Goal: Task Accomplishment & Management: Manage account settings

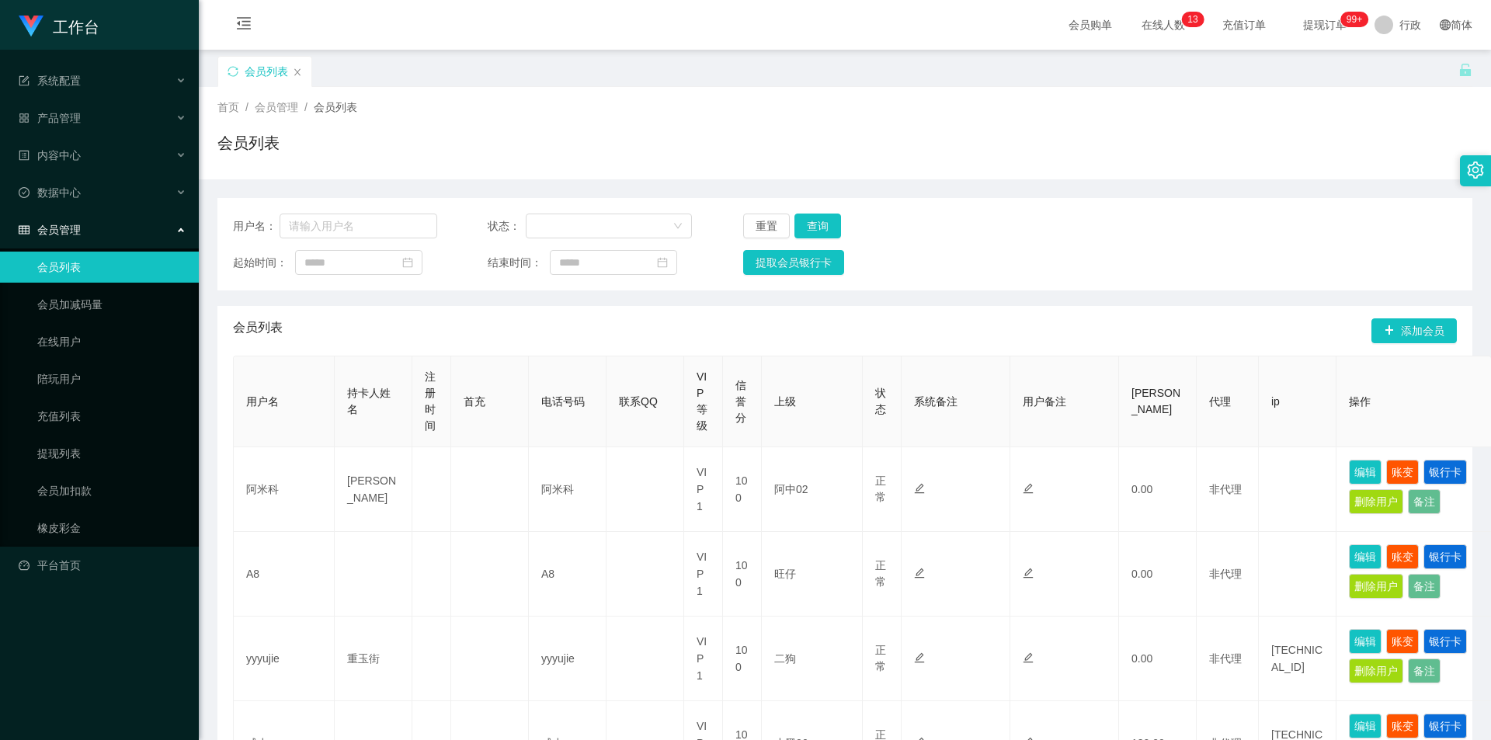
click at [618, 82] on div "会员列表" at bounding box center [837, 83] width 1241 height 54
click at [102, 67] on div "系统配置" at bounding box center [99, 80] width 199 height 31
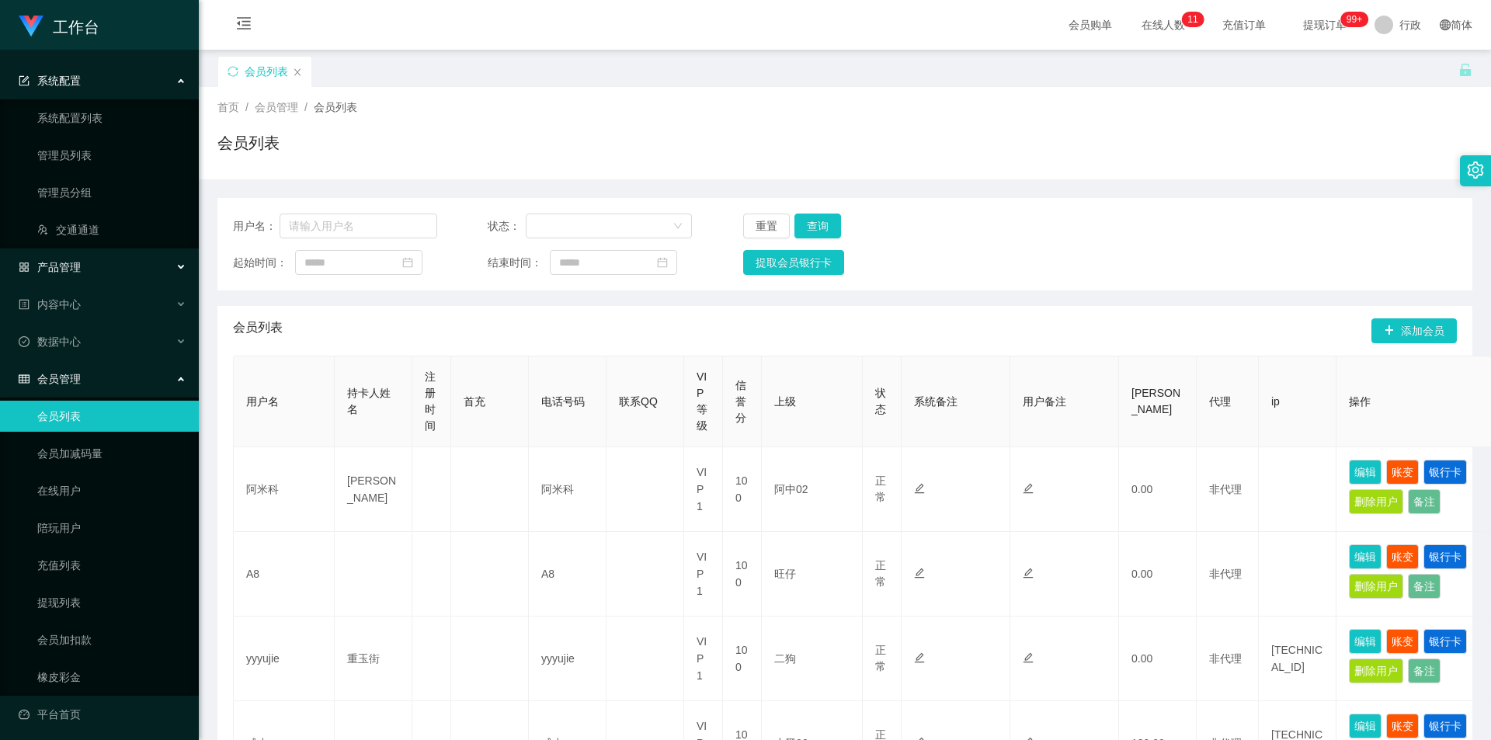
click at [121, 269] on div "产品管理" at bounding box center [99, 267] width 199 height 31
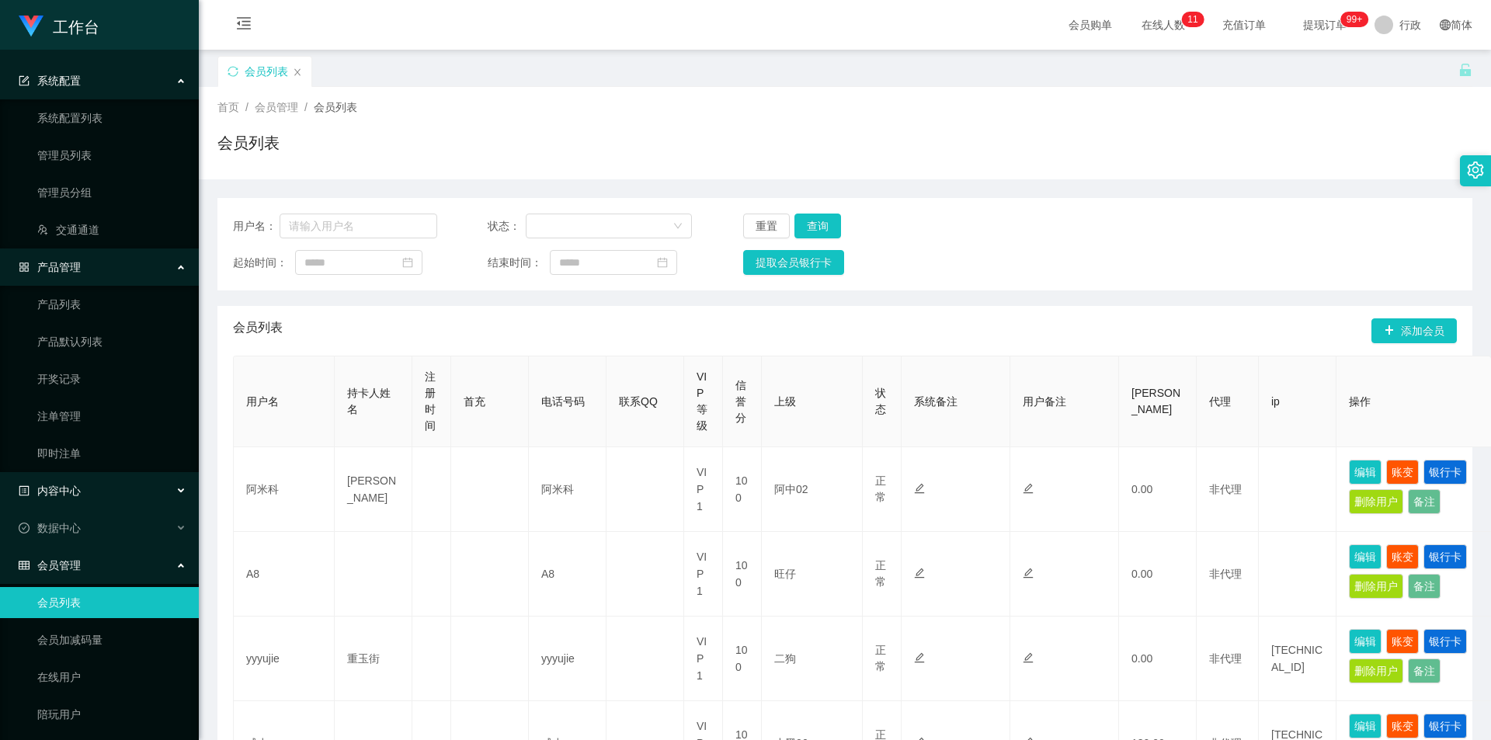
click at [120, 484] on div "内容中心" at bounding box center [99, 490] width 199 height 31
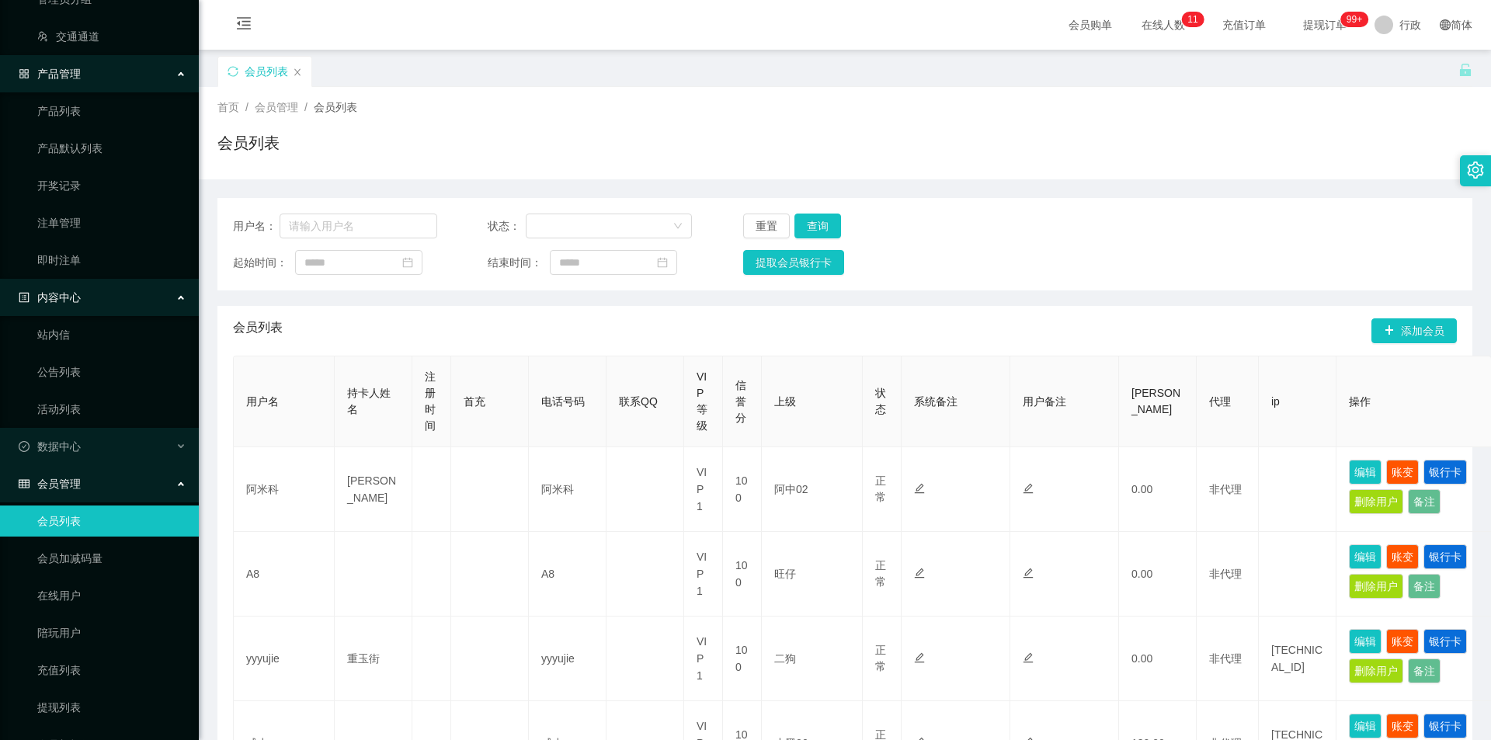
scroll to position [304, 0]
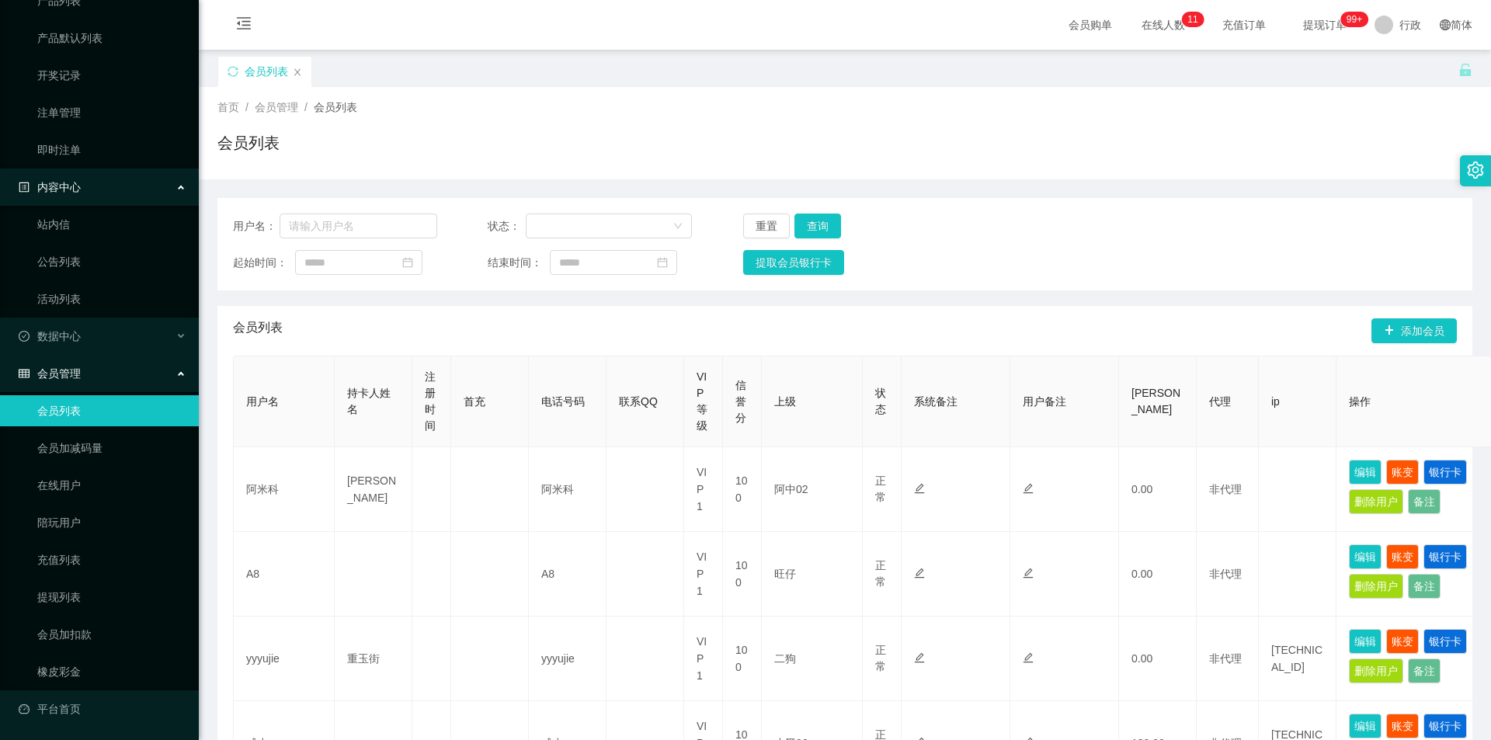
click at [121, 370] on div "会员管理" at bounding box center [99, 373] width 199 height 31
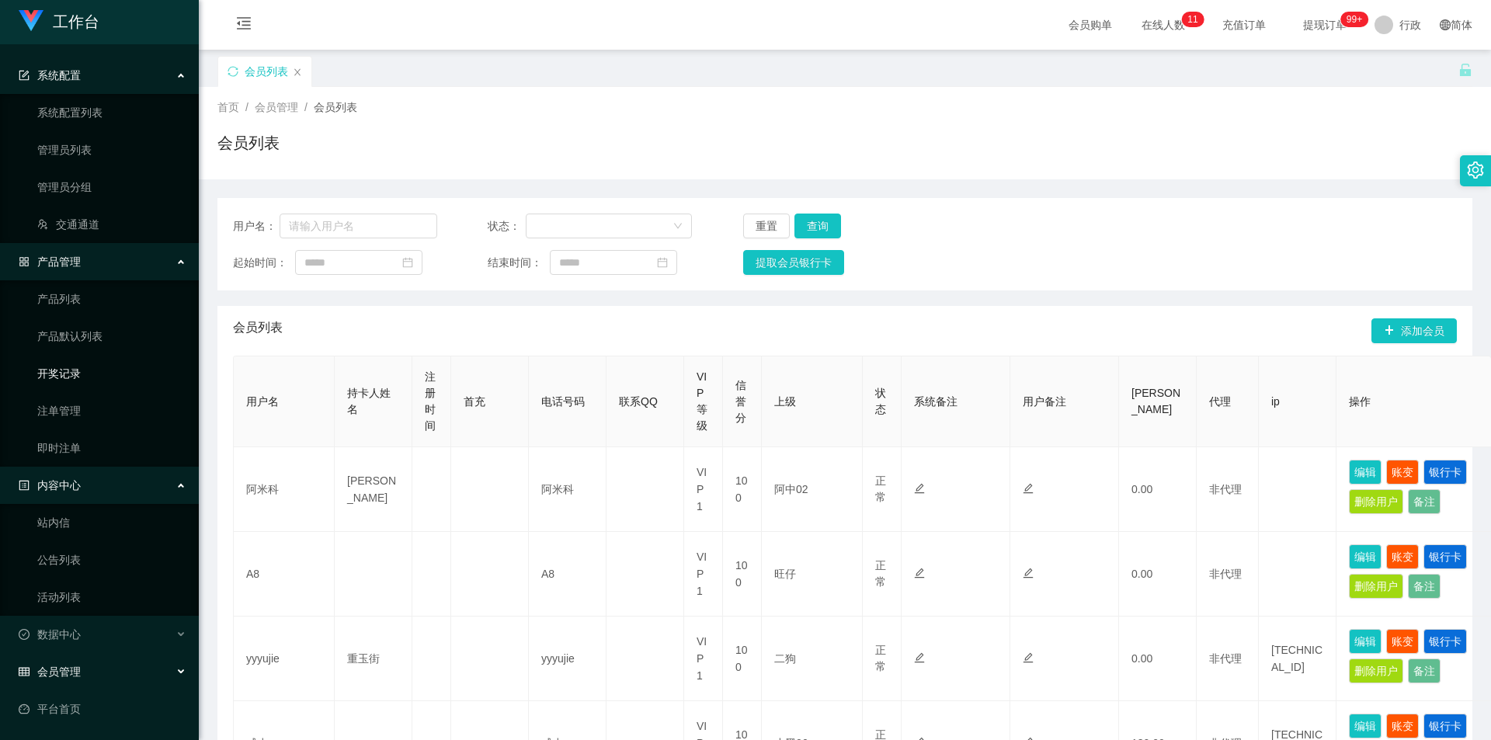
scroll to position [5, 0]
click at [137, 671] on div "会员管理" at bounding box center [99, 671] width 199 height 31
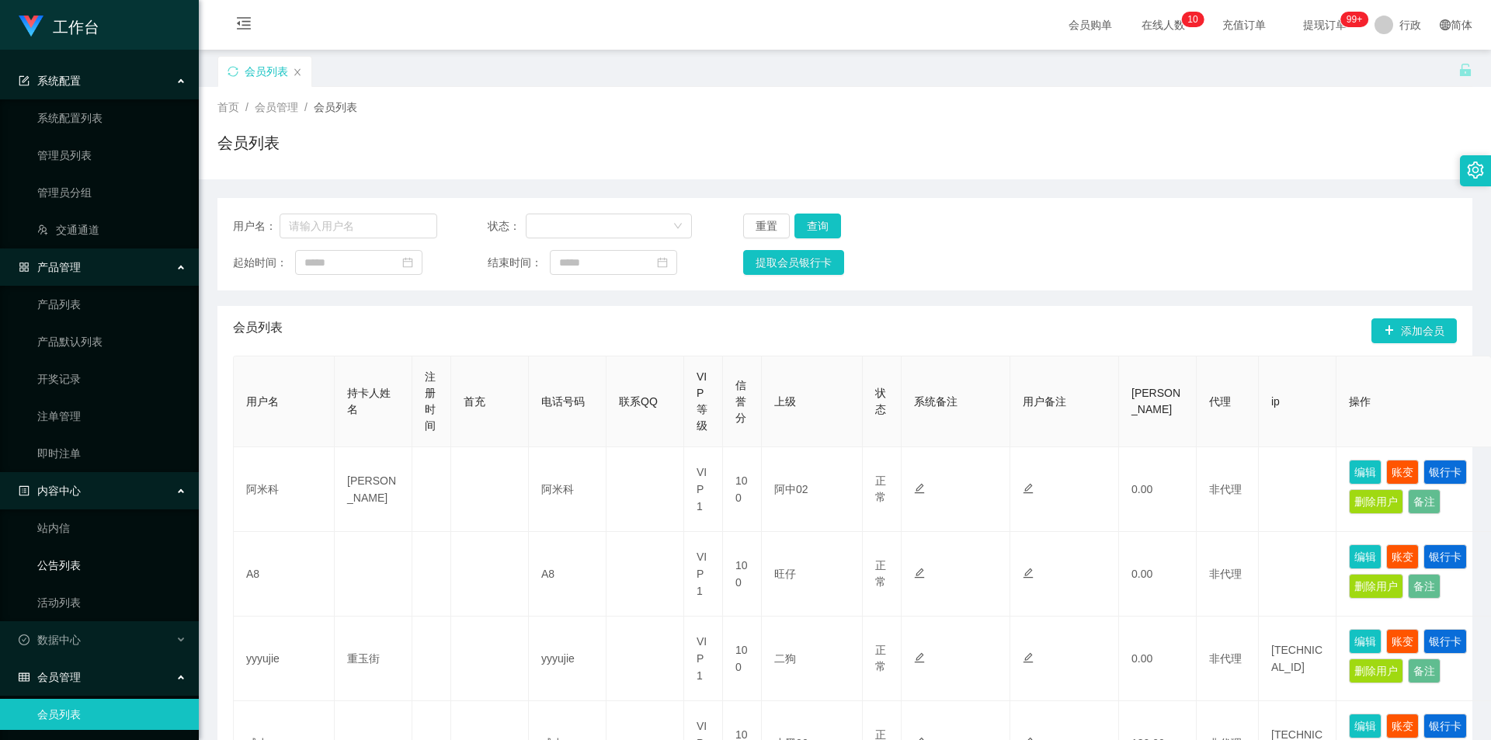
scroll to position [233, 0]
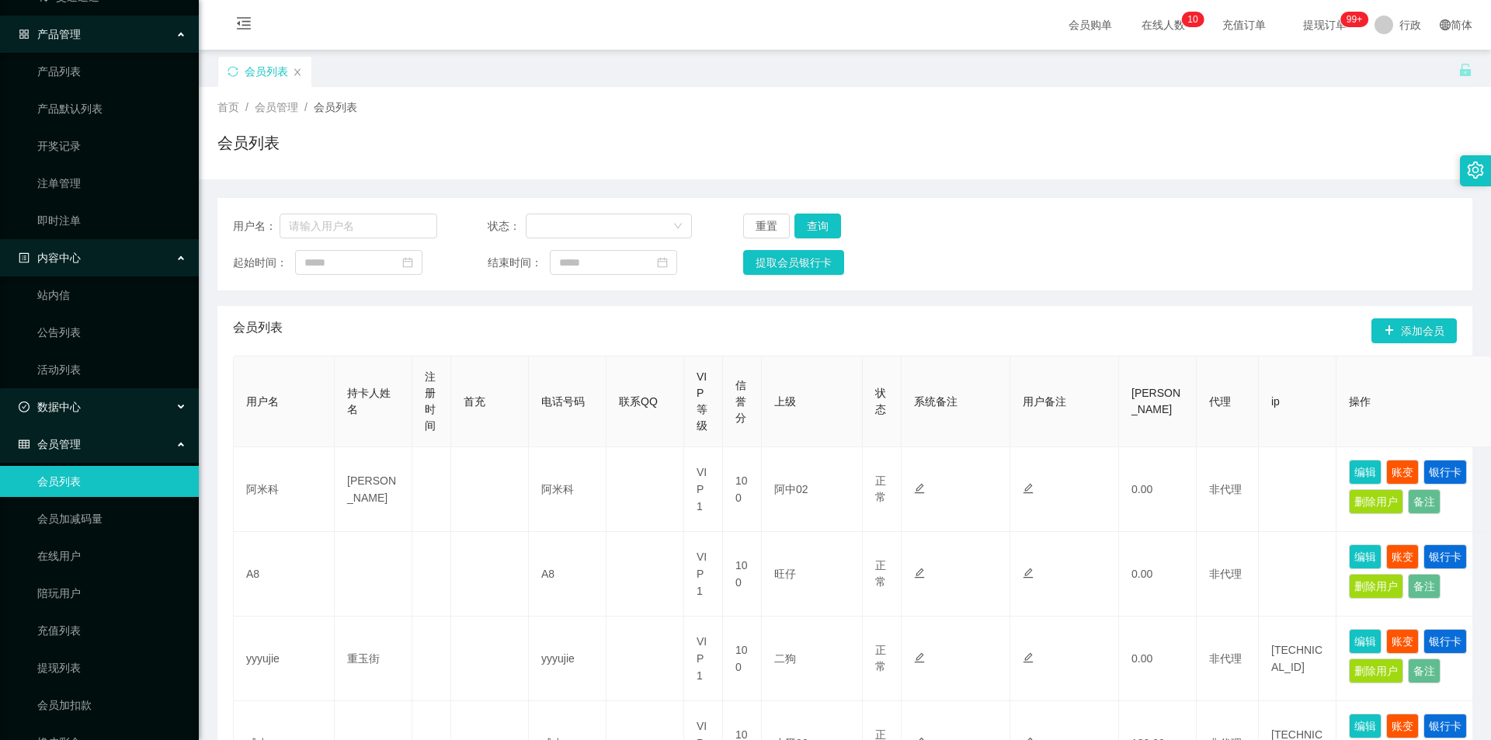
click at [127, 408] on div "数据中心" at bounding box center [99, 406] width 199 height 31
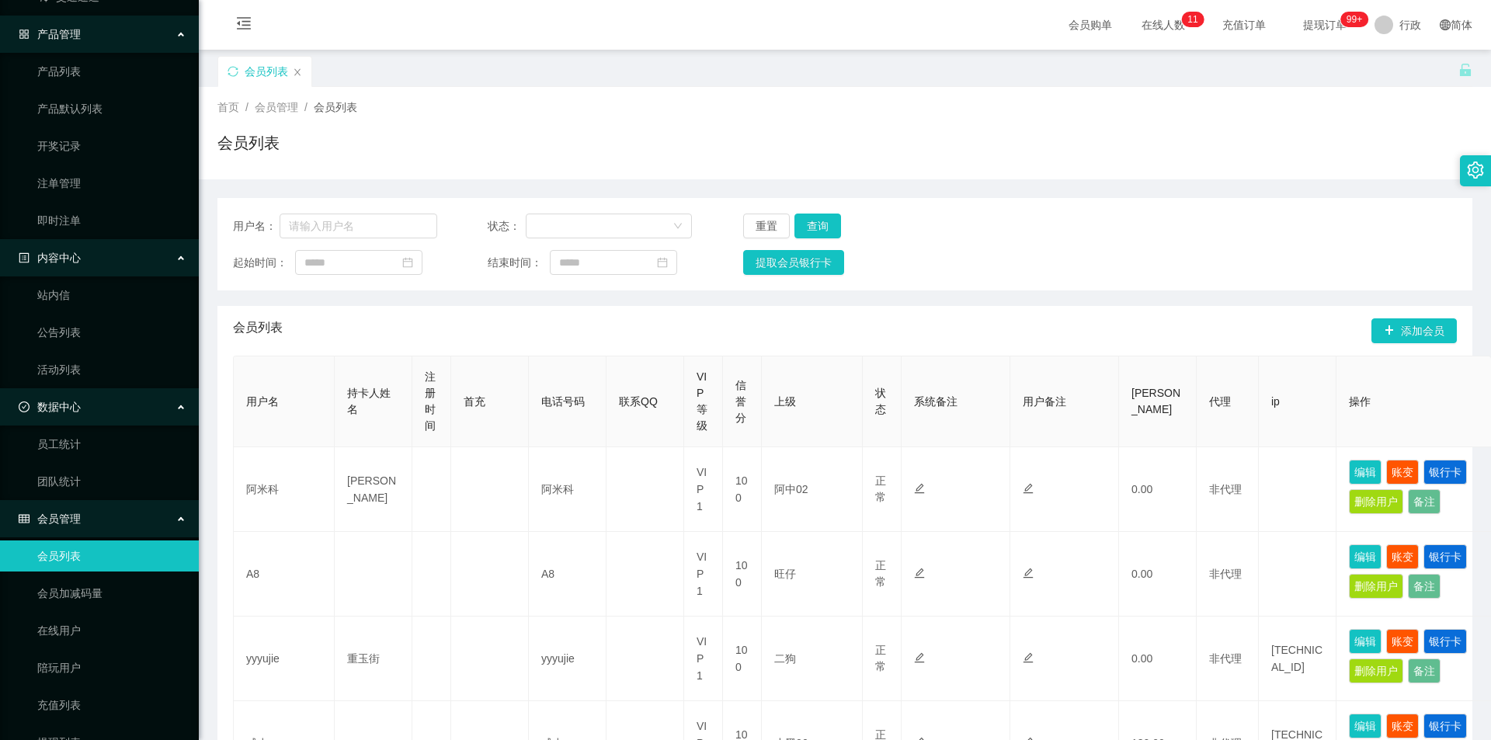
scroll to position [378, 0]
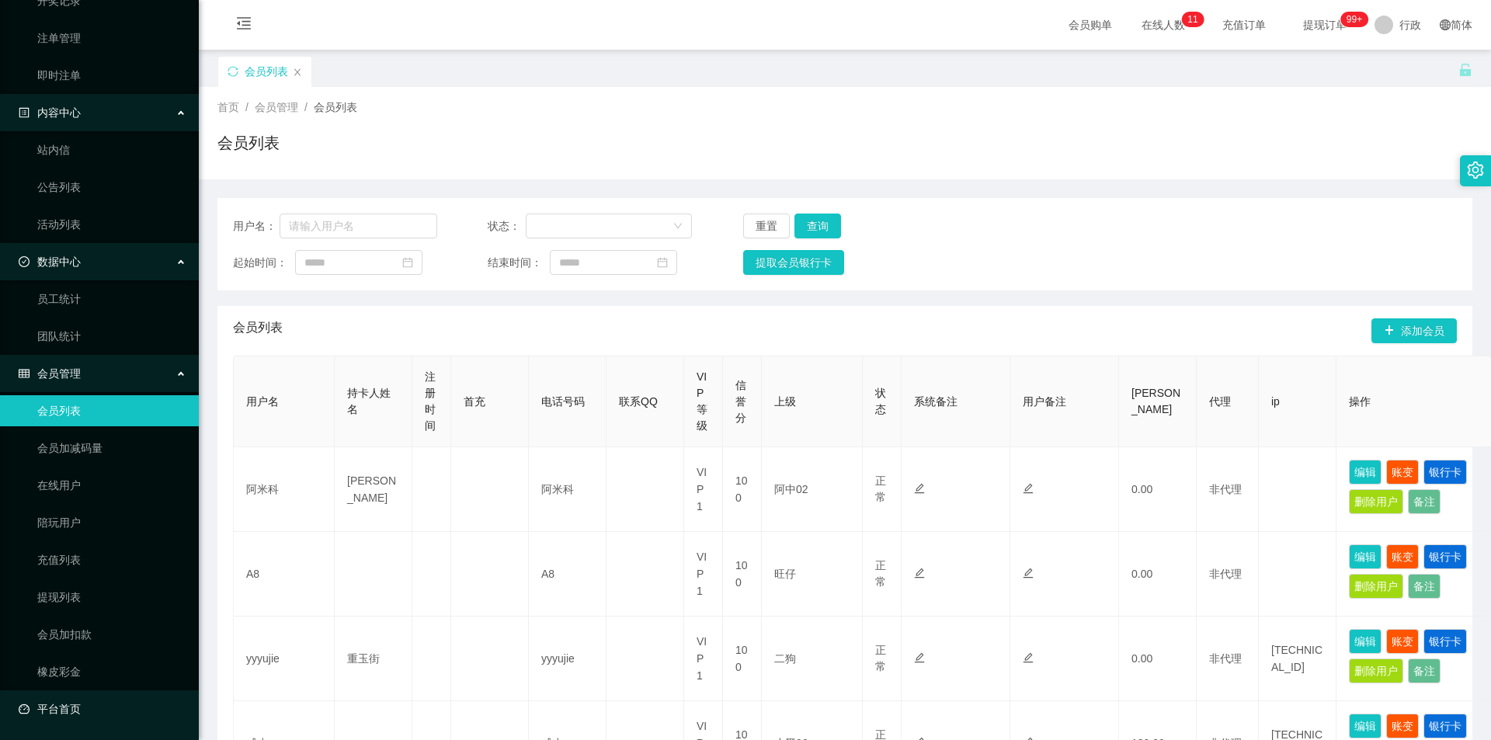
click at [130, 704] on link "平台首页" at bounding box center [103, 708] width 168 height 31
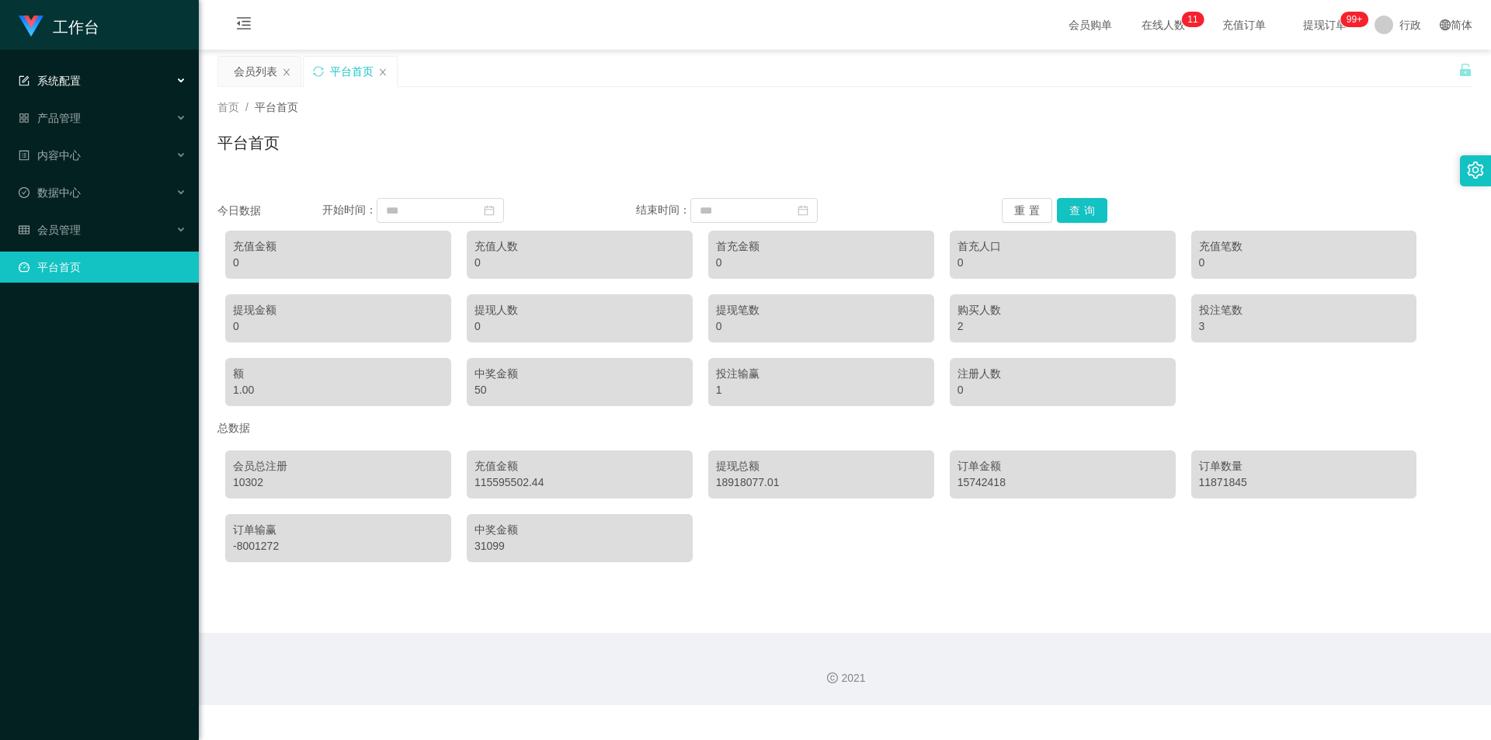
click at [124, 68] on div "系统配置" at bounding box center [99, 80] width 199 height 31
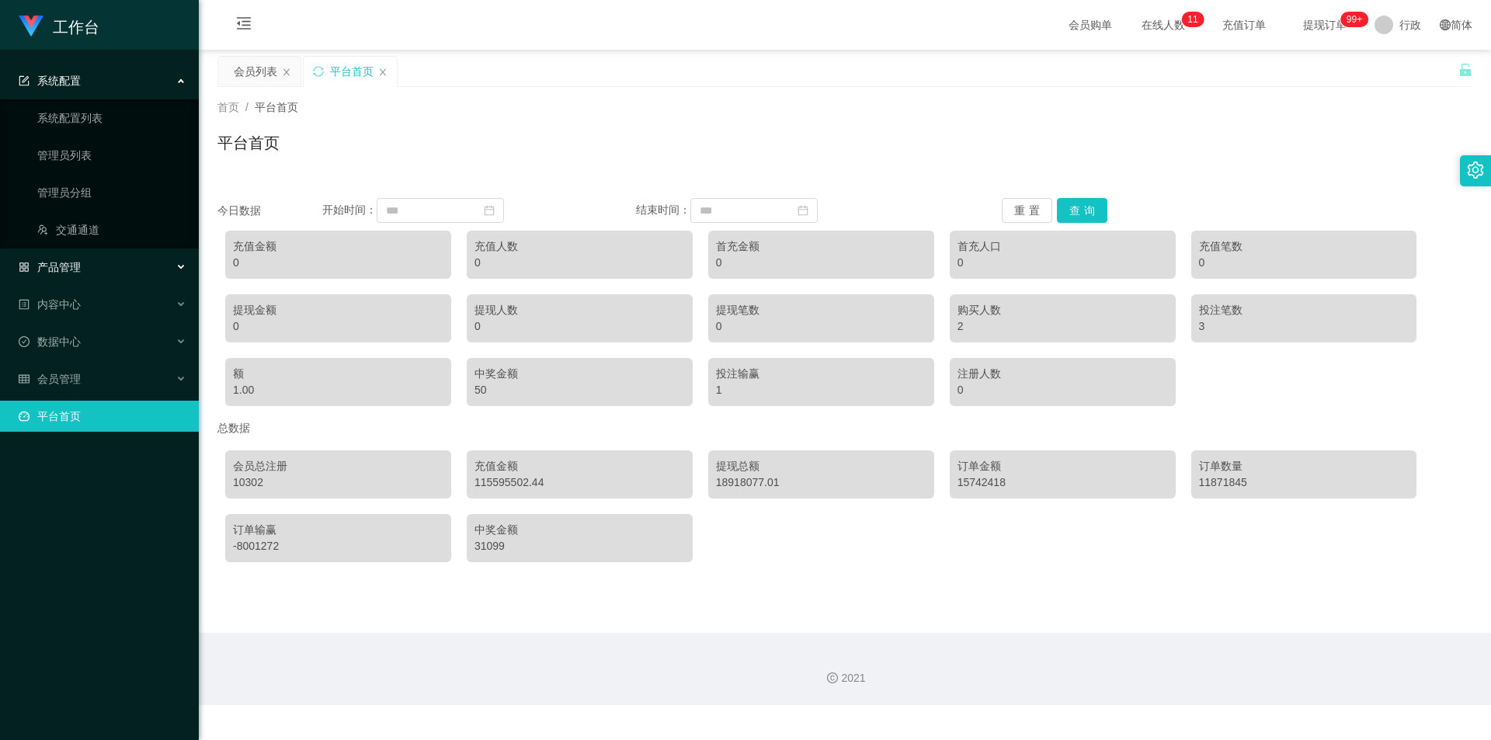
click at [116, 262] on div "产品管理" at bounding box center [99, 267] width 199 height 31
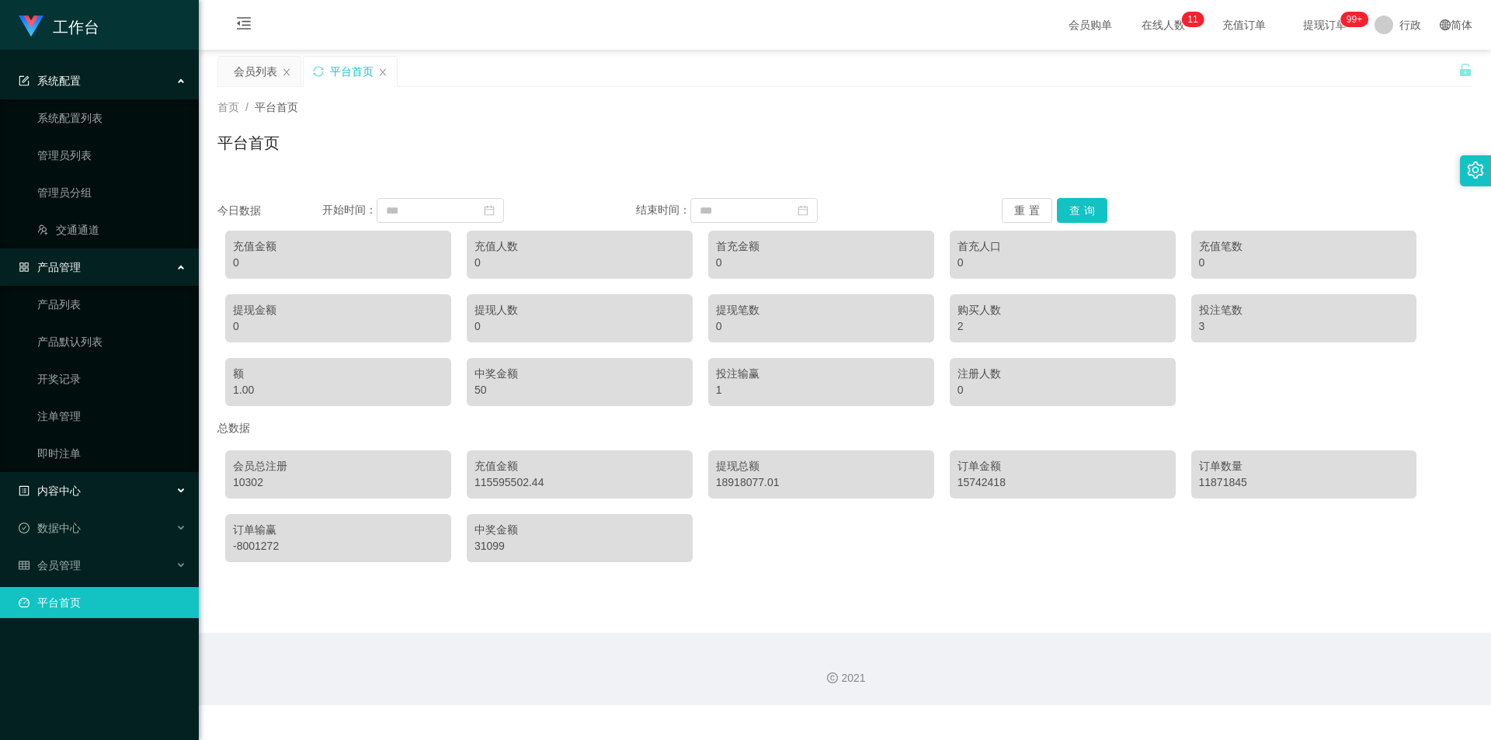
click at [91, 483] on div "内容中心" at bounding box center [99, 490] width 199 height 31
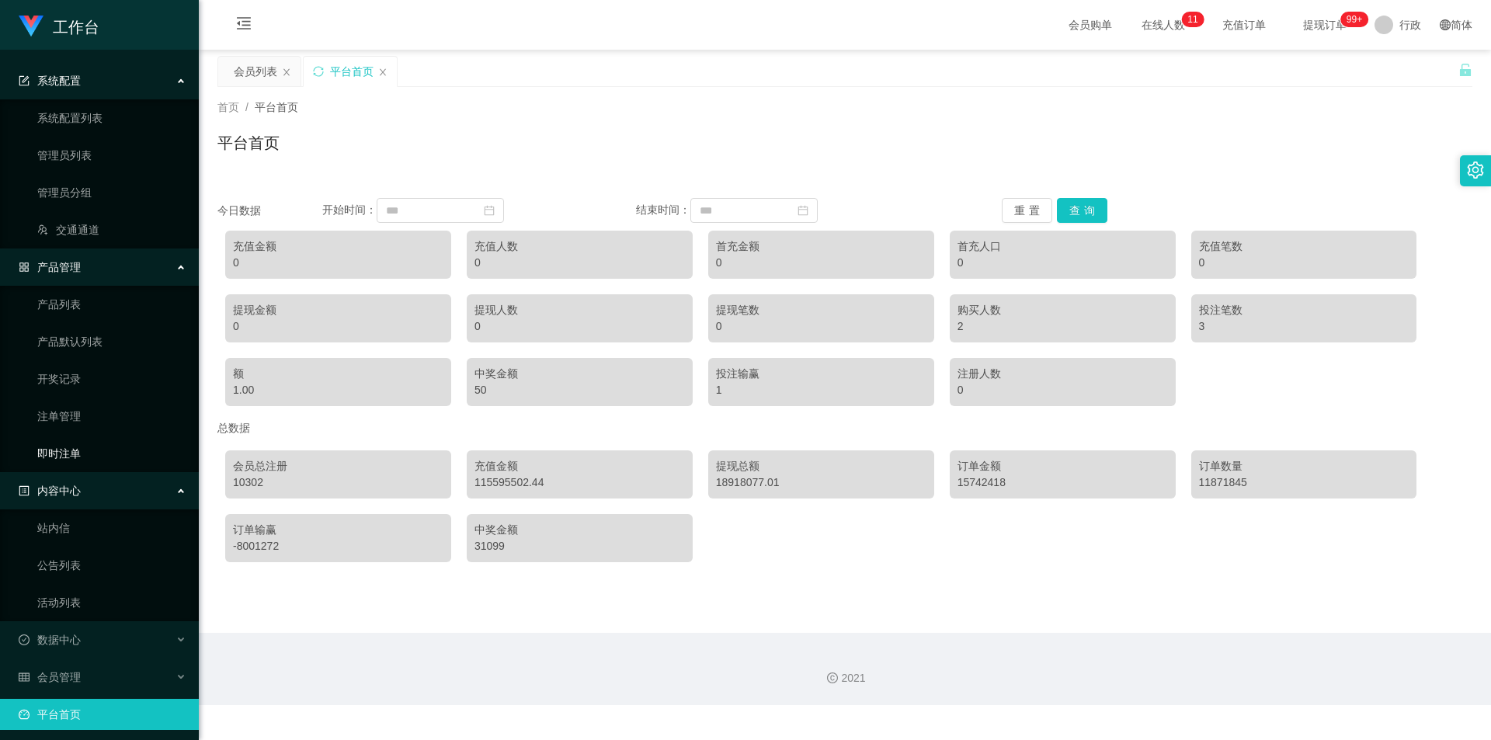
scroll to position [5, 0]
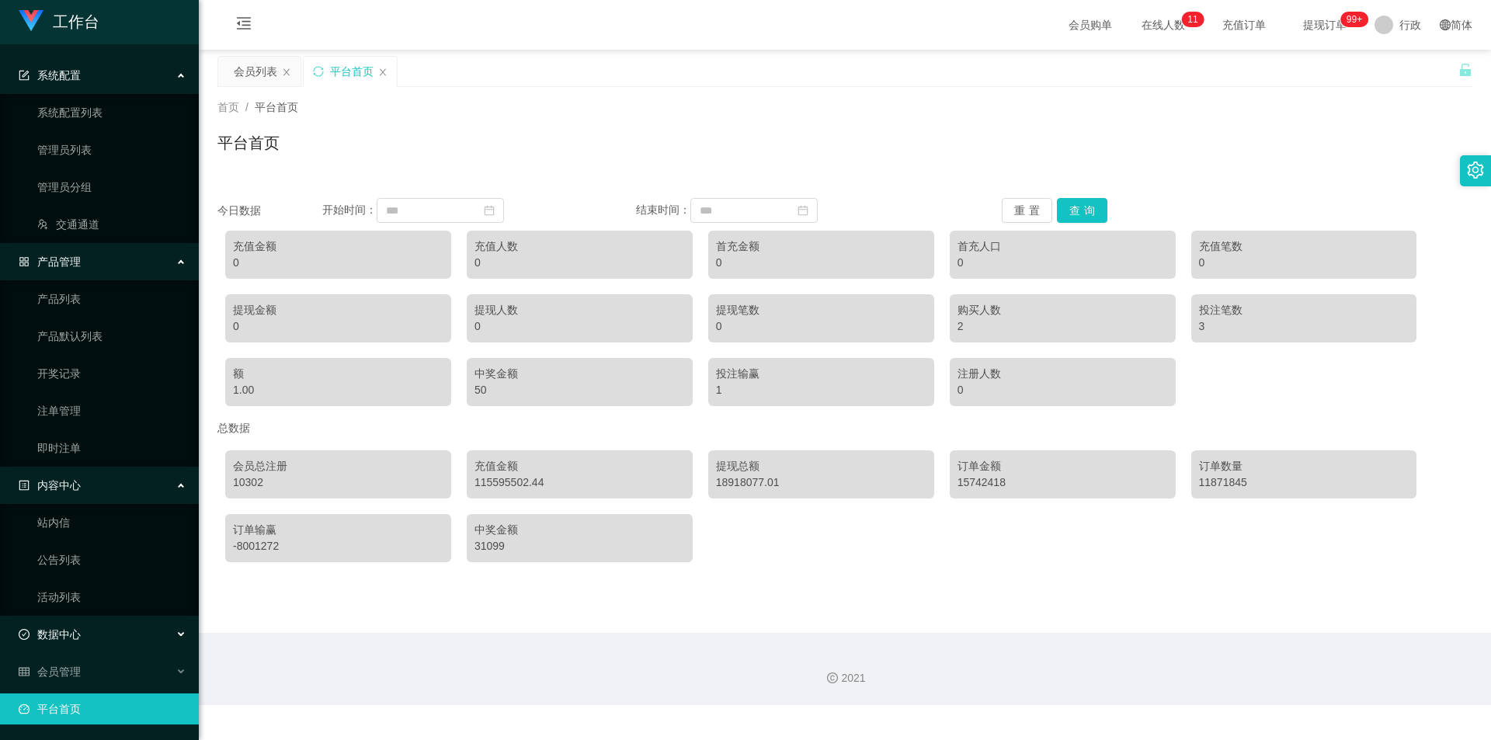
click at [128, 639] on div "数据中心" at bounding box center [99, 634] width 199 height 31
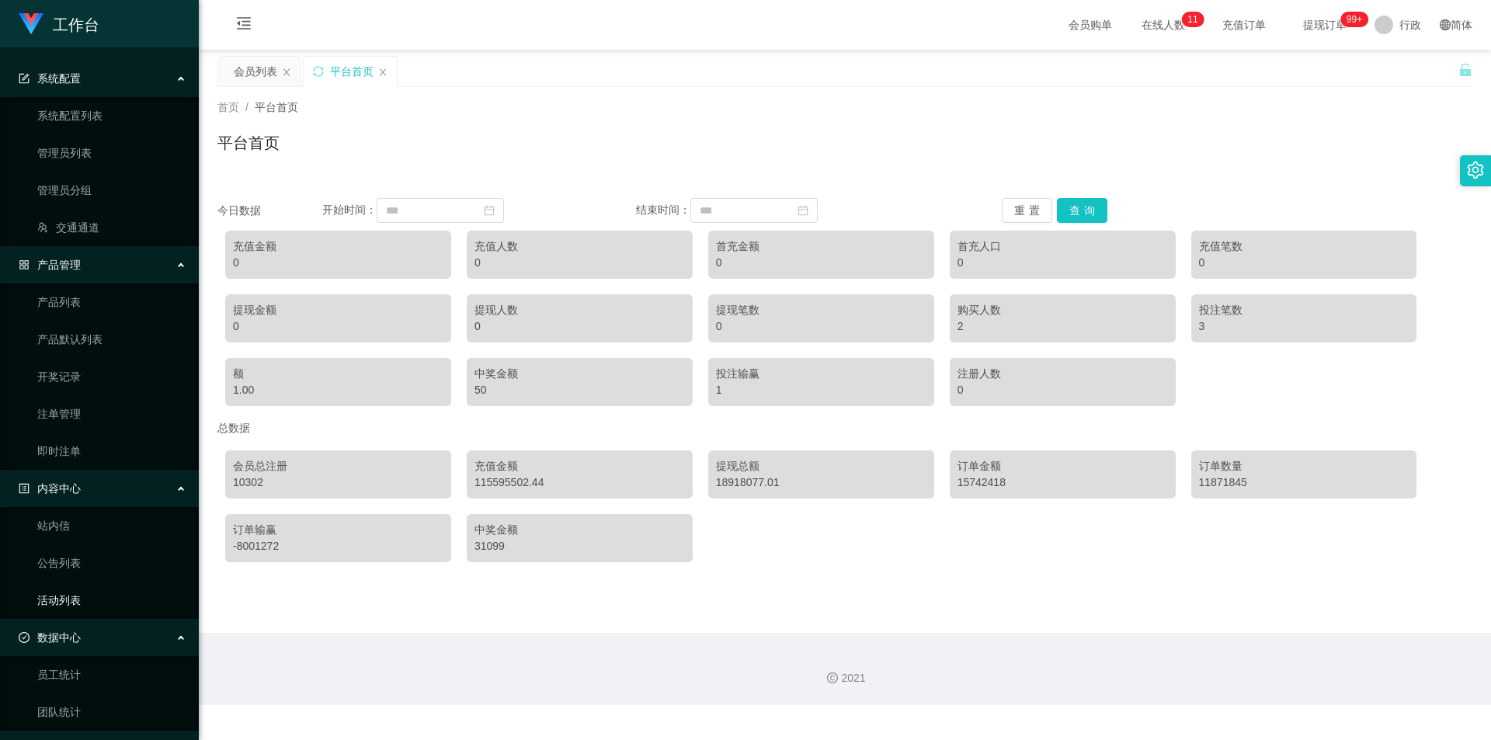
scroll to position [0, 0]
click at [92, 421] on link "注单管理" at bounding box center [111, 416] width 149 height 31
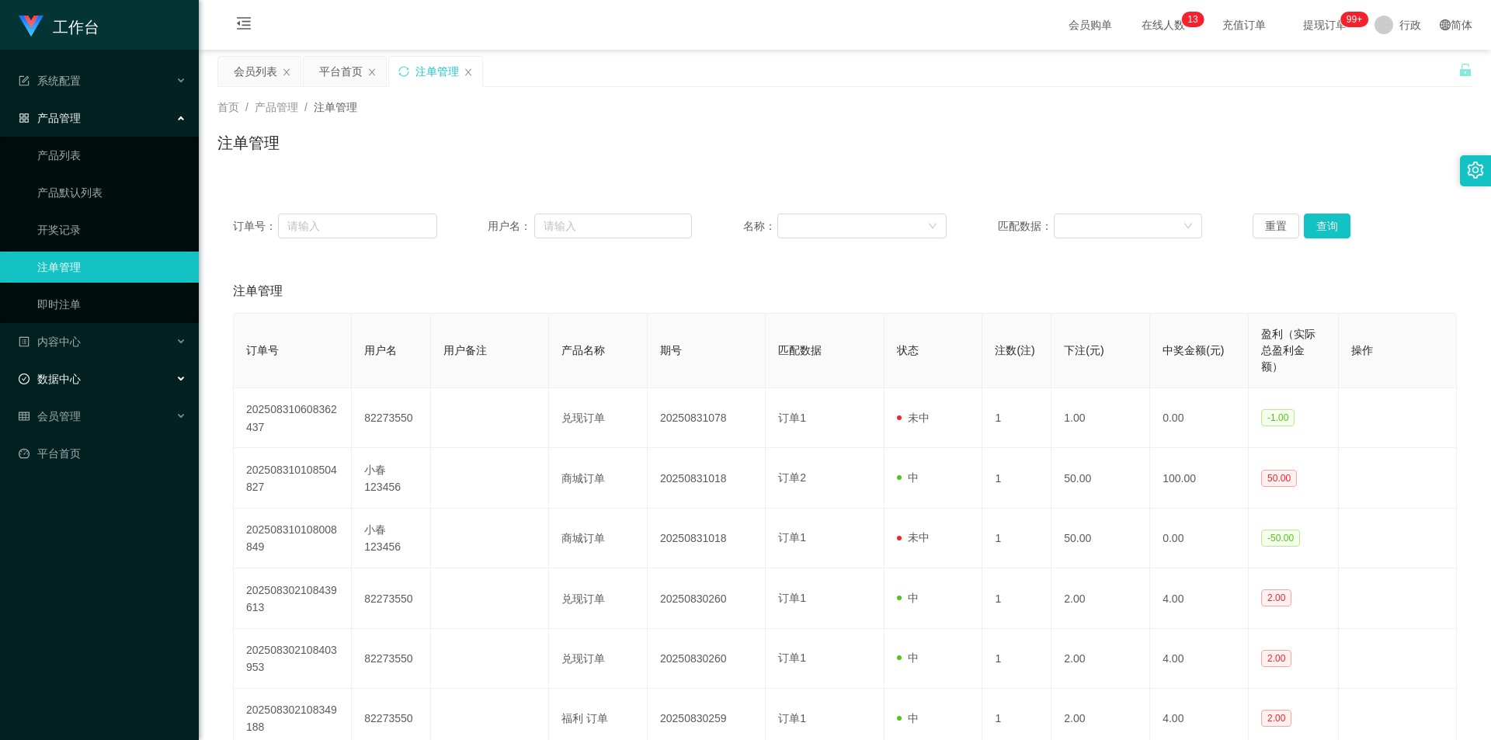
click at [136, 374] on div "数据中心" at bounding box center [99, 378] width 199 height 31
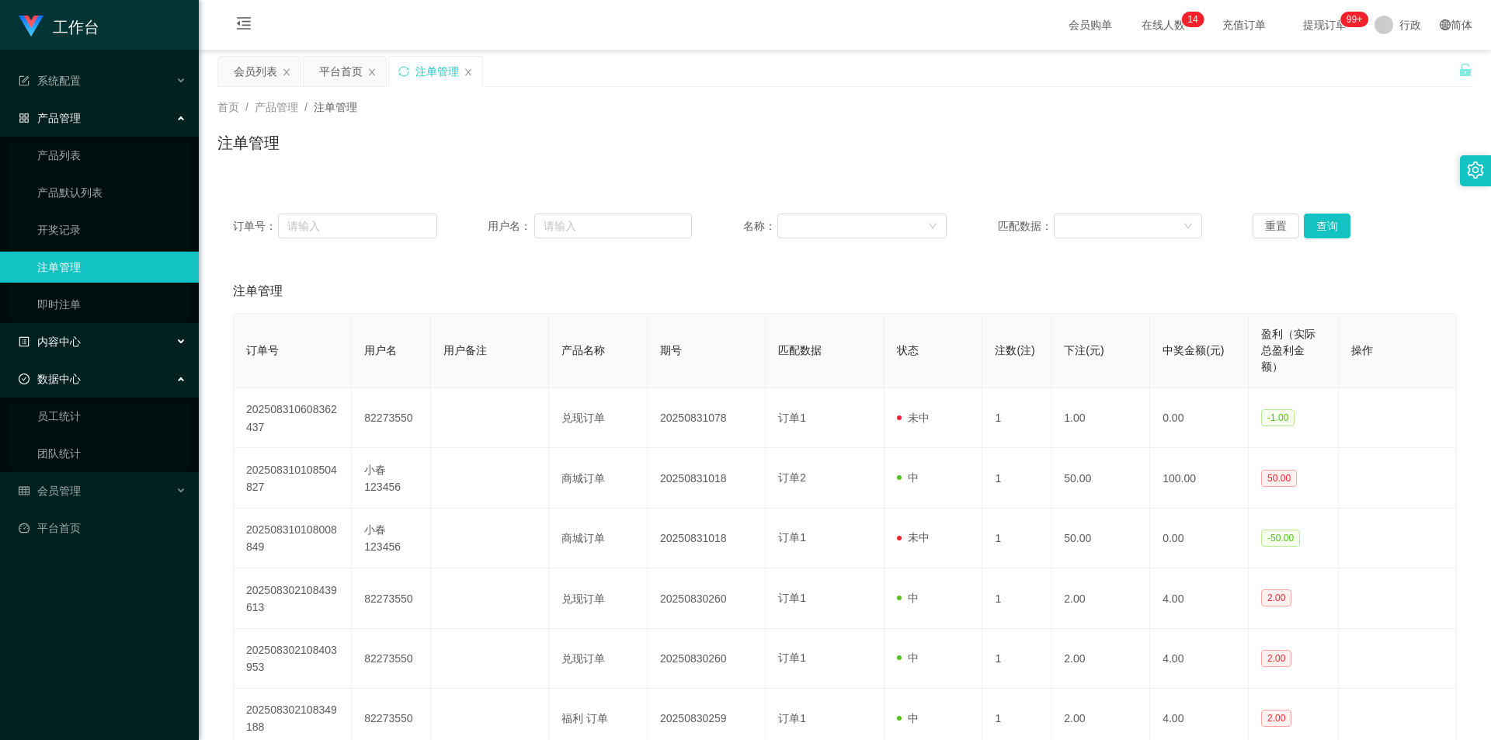
click at [134, 327] on div "内容中心" at bounding box center [99, 341] width 199 height 31
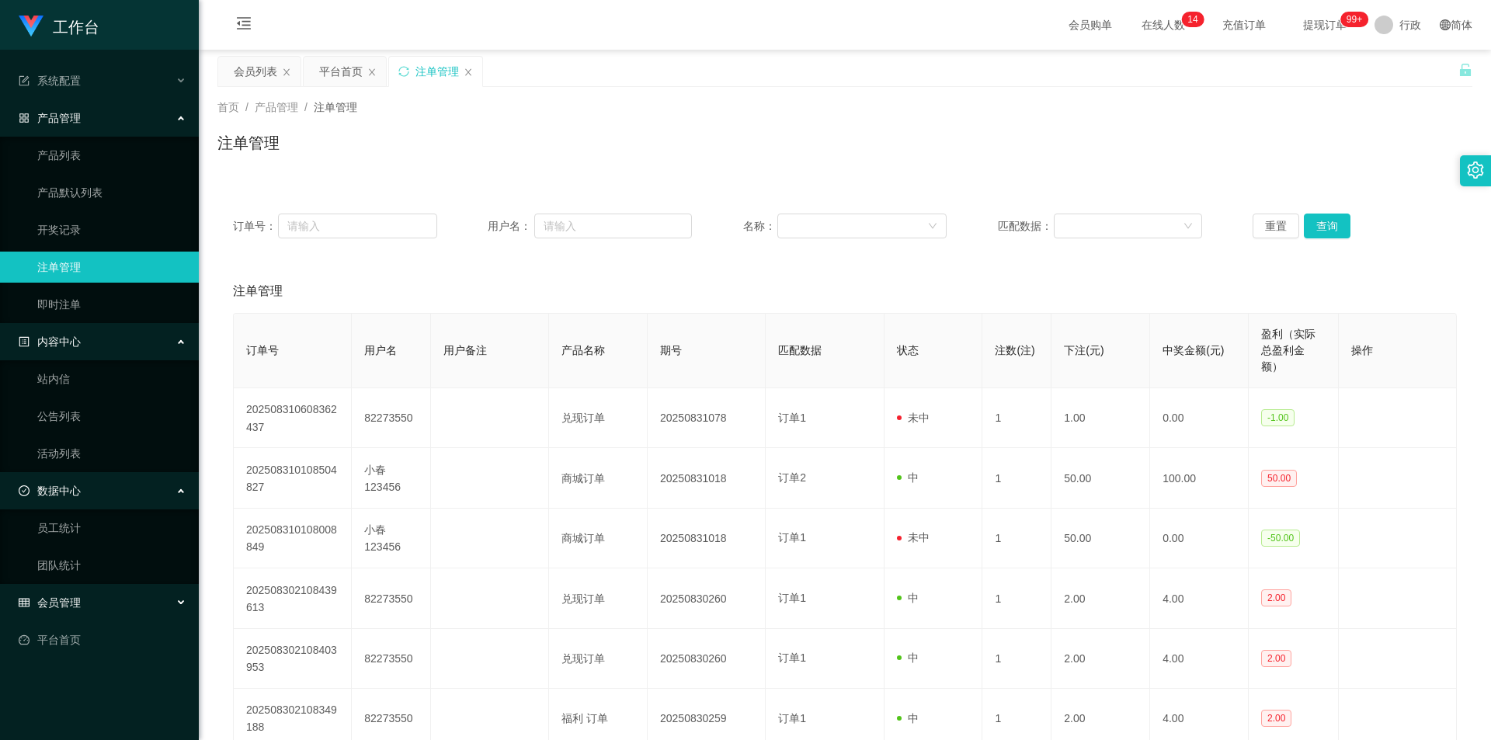
click at [99, 599] on div "会员管理" at bounding box center [99, 602] width 199 height 31
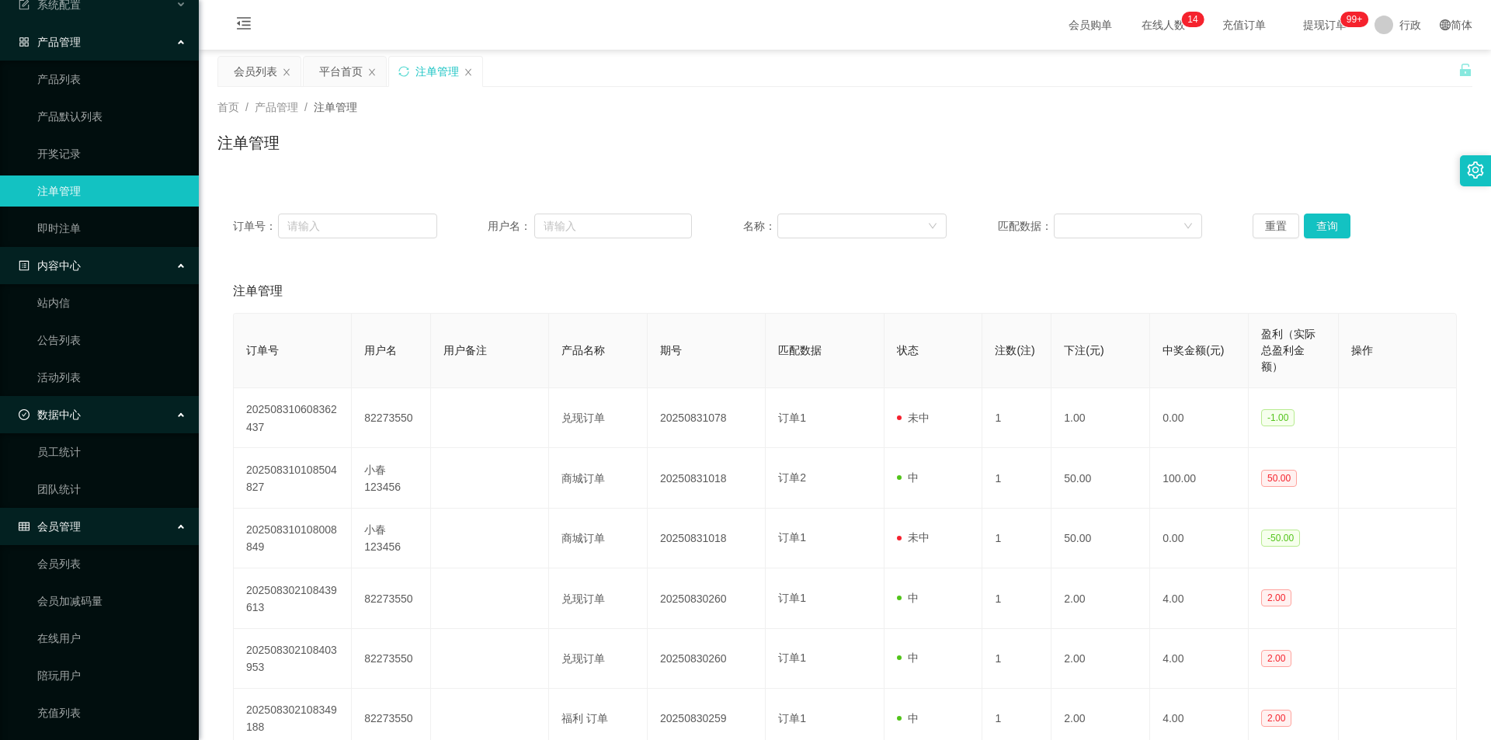
scroll to position [229, 0]
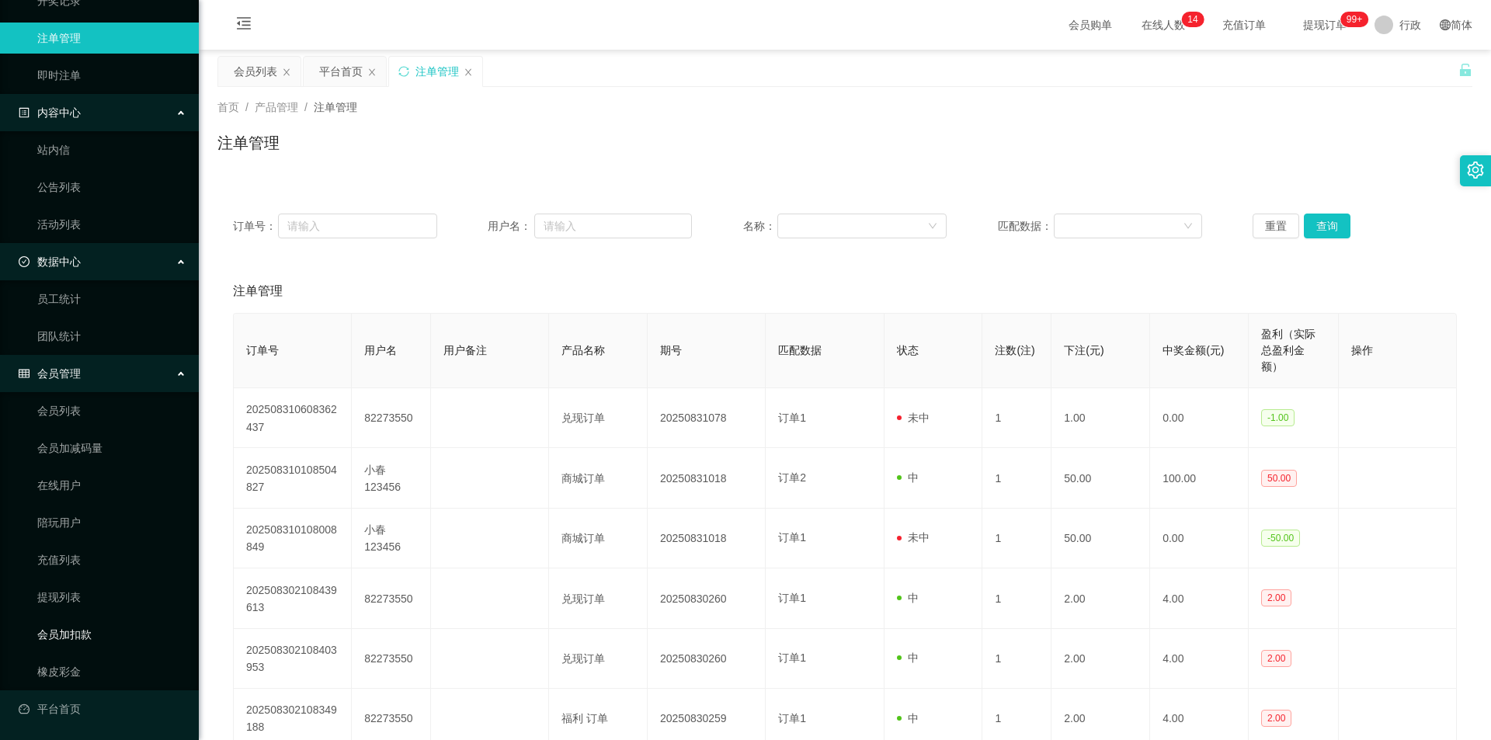
click at [92, 630] on link "会员加扣款" at bounding box center [111, 634] width 149 height 31
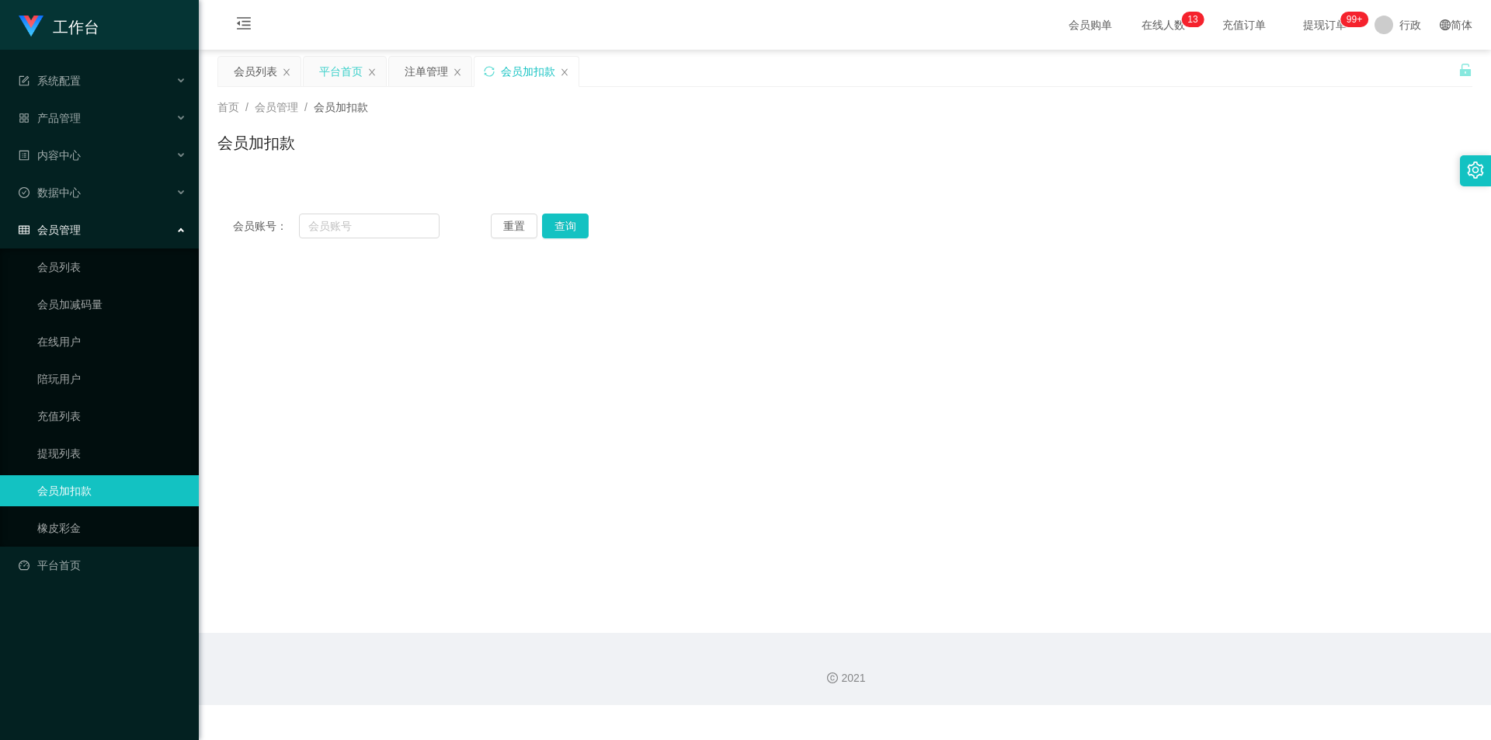
click at [367, 77] on div "平台首页" at bounding box center [345, 72] width 82 height 30
click at [368, 71] on icon "图标： 关闭" at bounding box center [371, 72] width 9 height 9
click at [127, 185] on div "数据中心" at bounding box center [99, 192] width 199 height 31
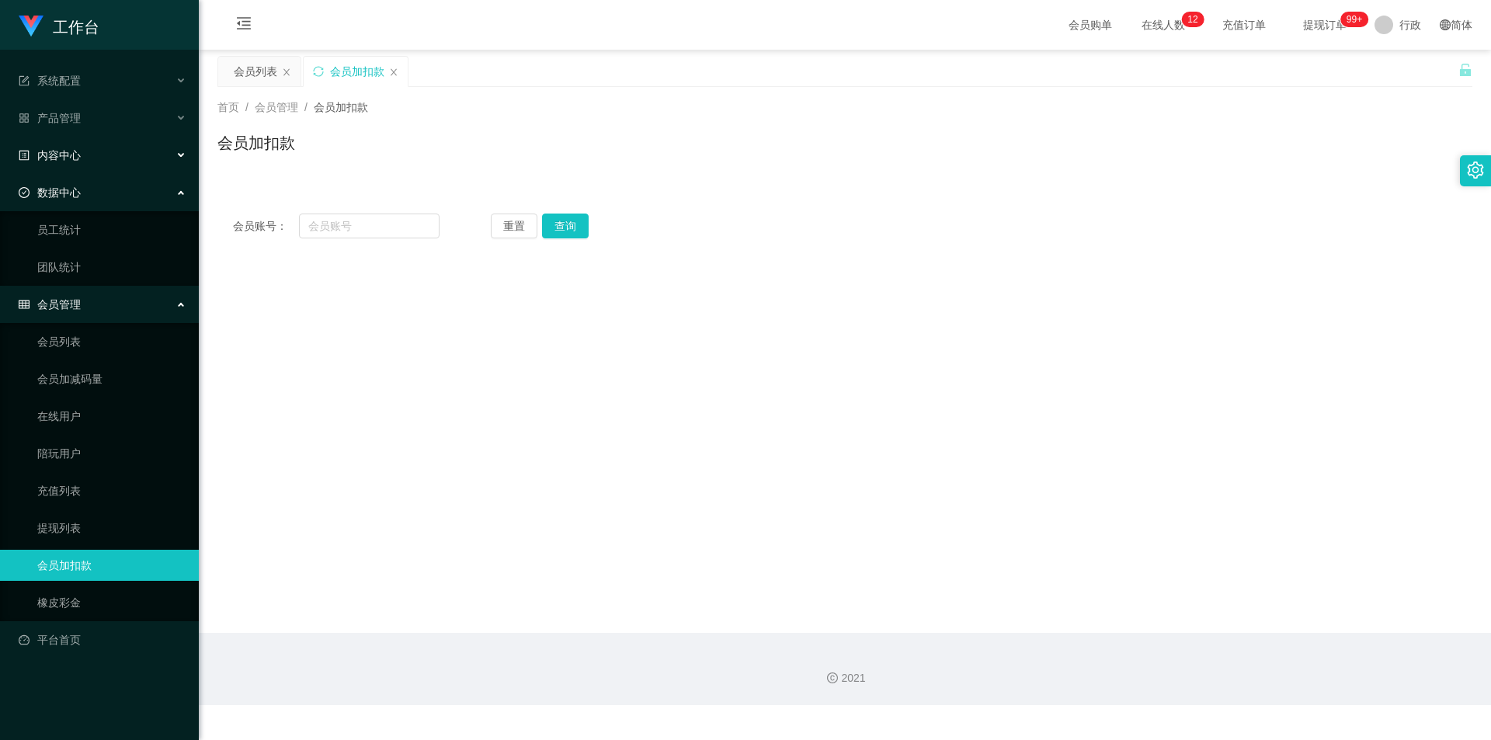
click at [128, 150] on div "内容中心" at bounding box center [99, 155] width 199 height 31
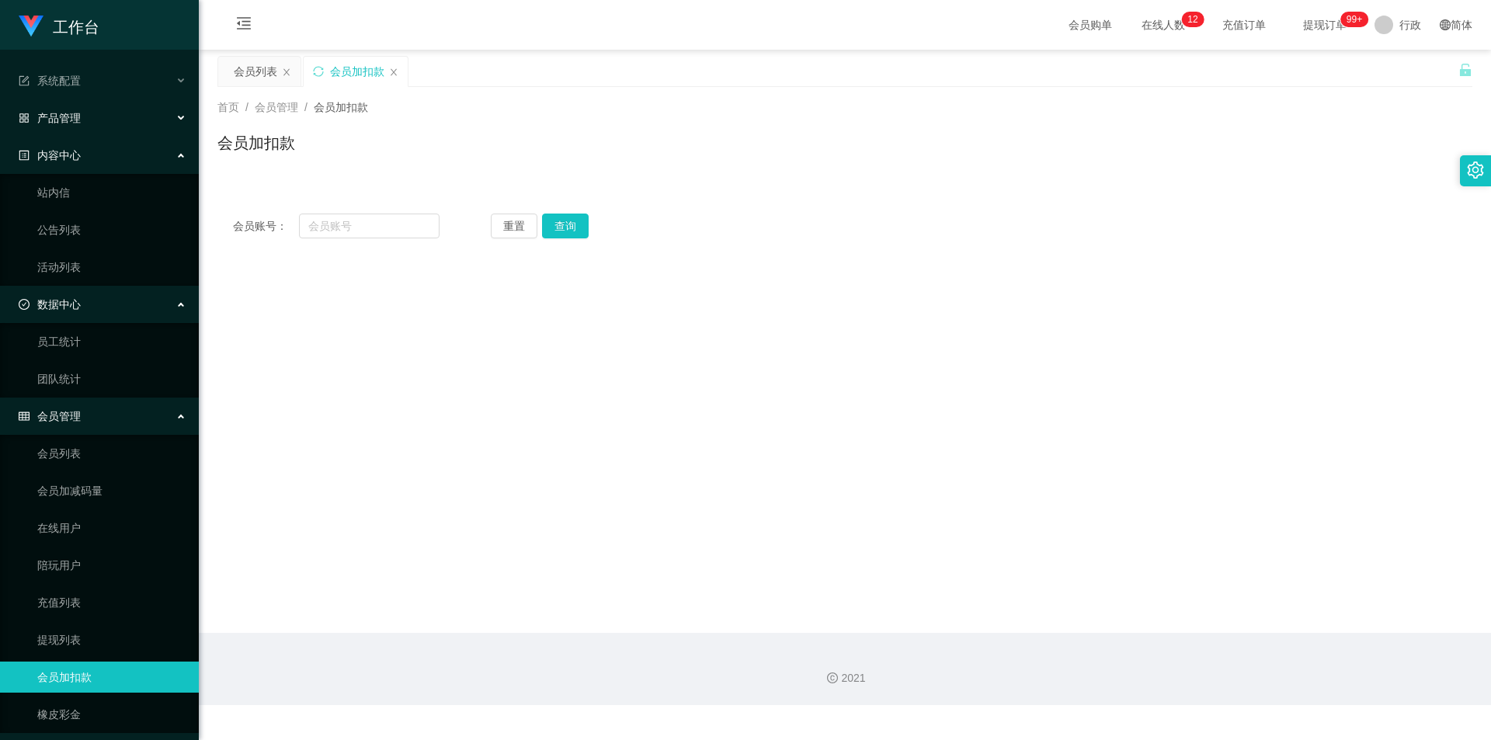
click at [115, 106] on div "产品管理" at bounding box center [99, 117] width 199 height 31
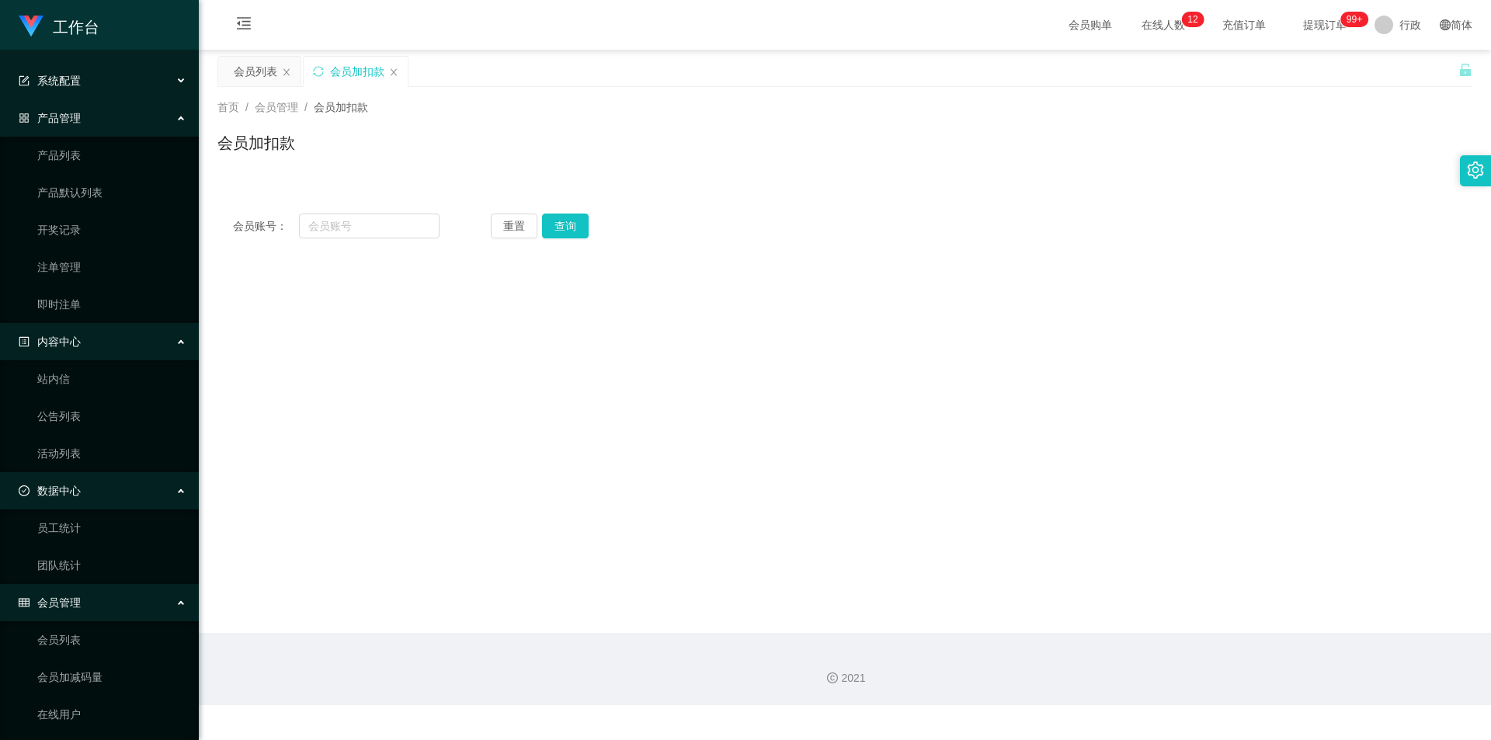
click at [135, 82] on div "系统配置" at bounding box center [99, 80] width 199 height 31
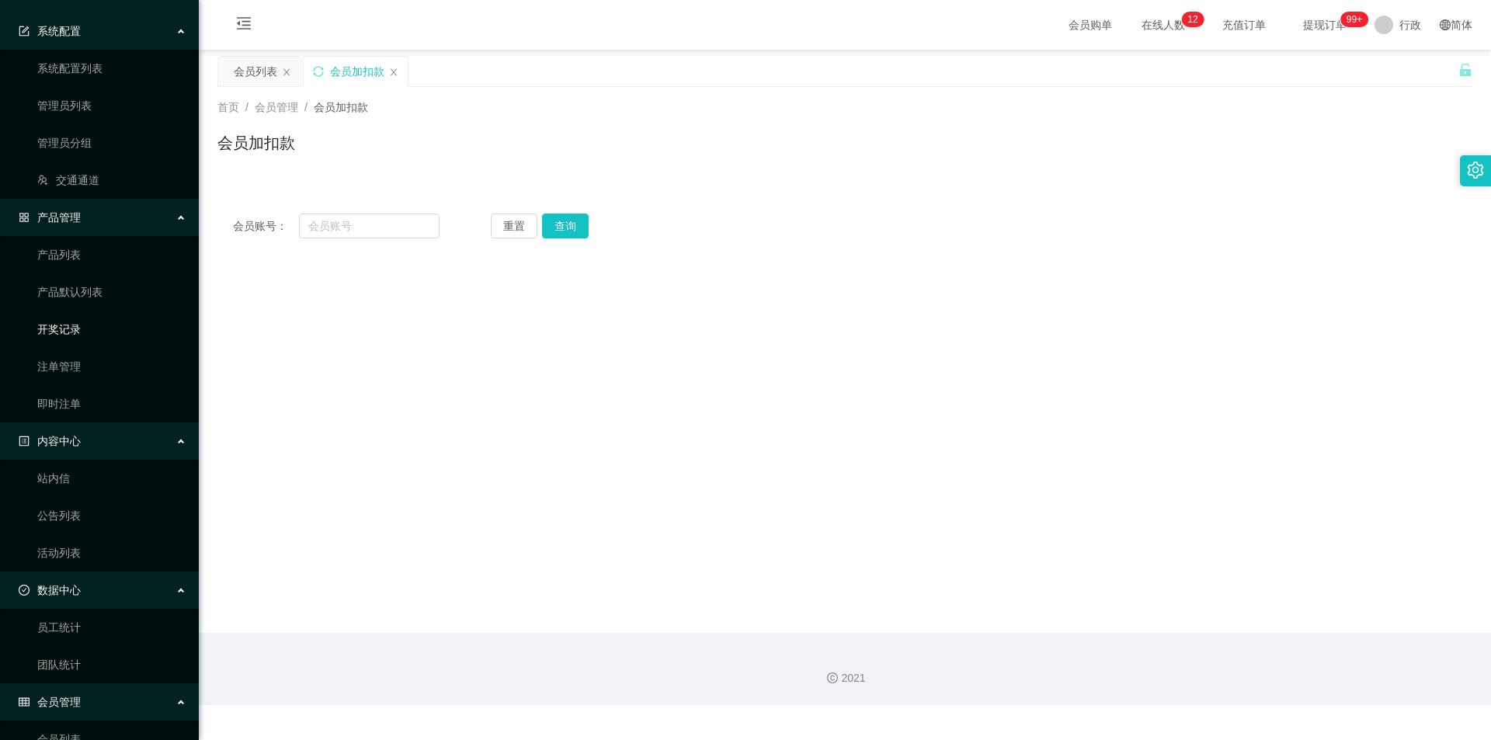
scroll to position [155, 0]
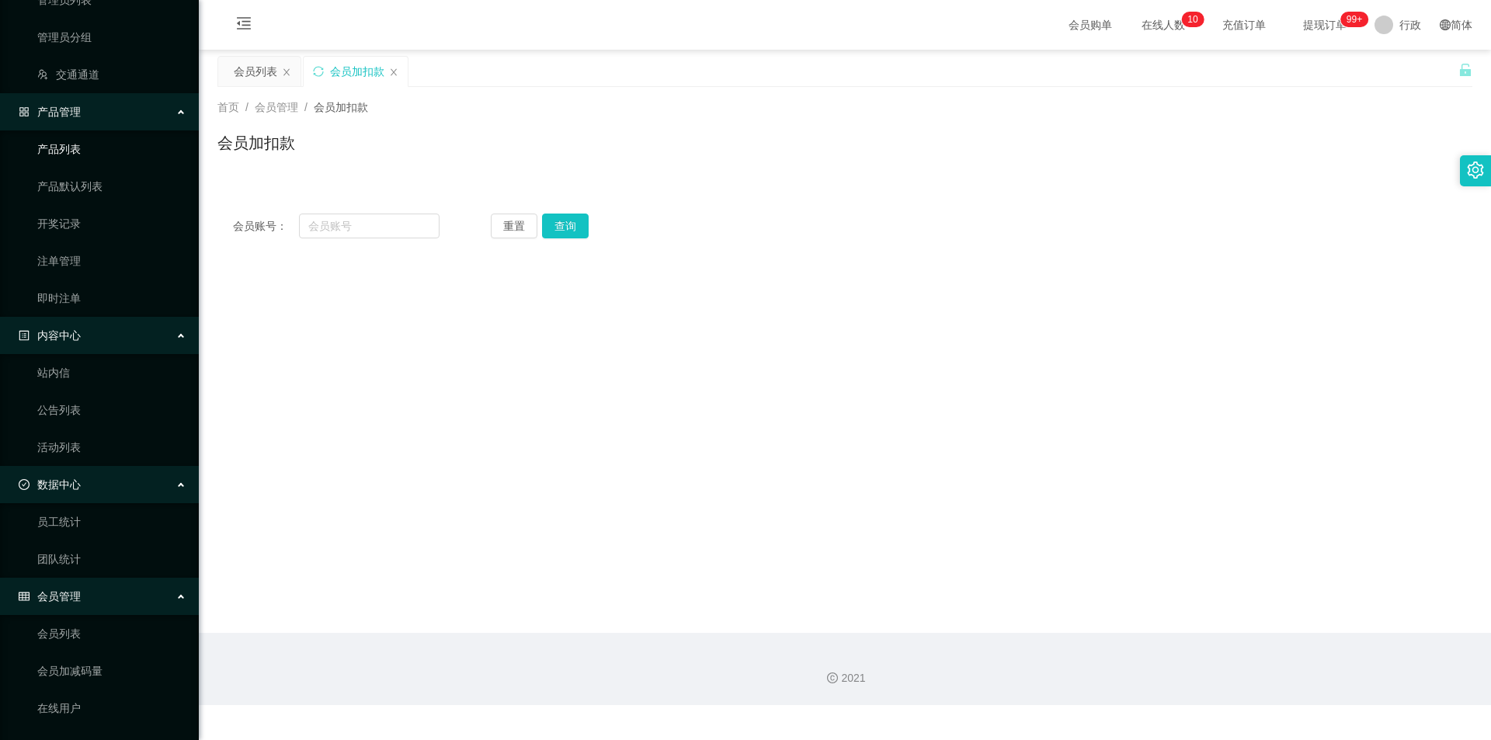
click at [82, 147] on link "产品列表" at bounding box center [111, 149] width 149 height 31
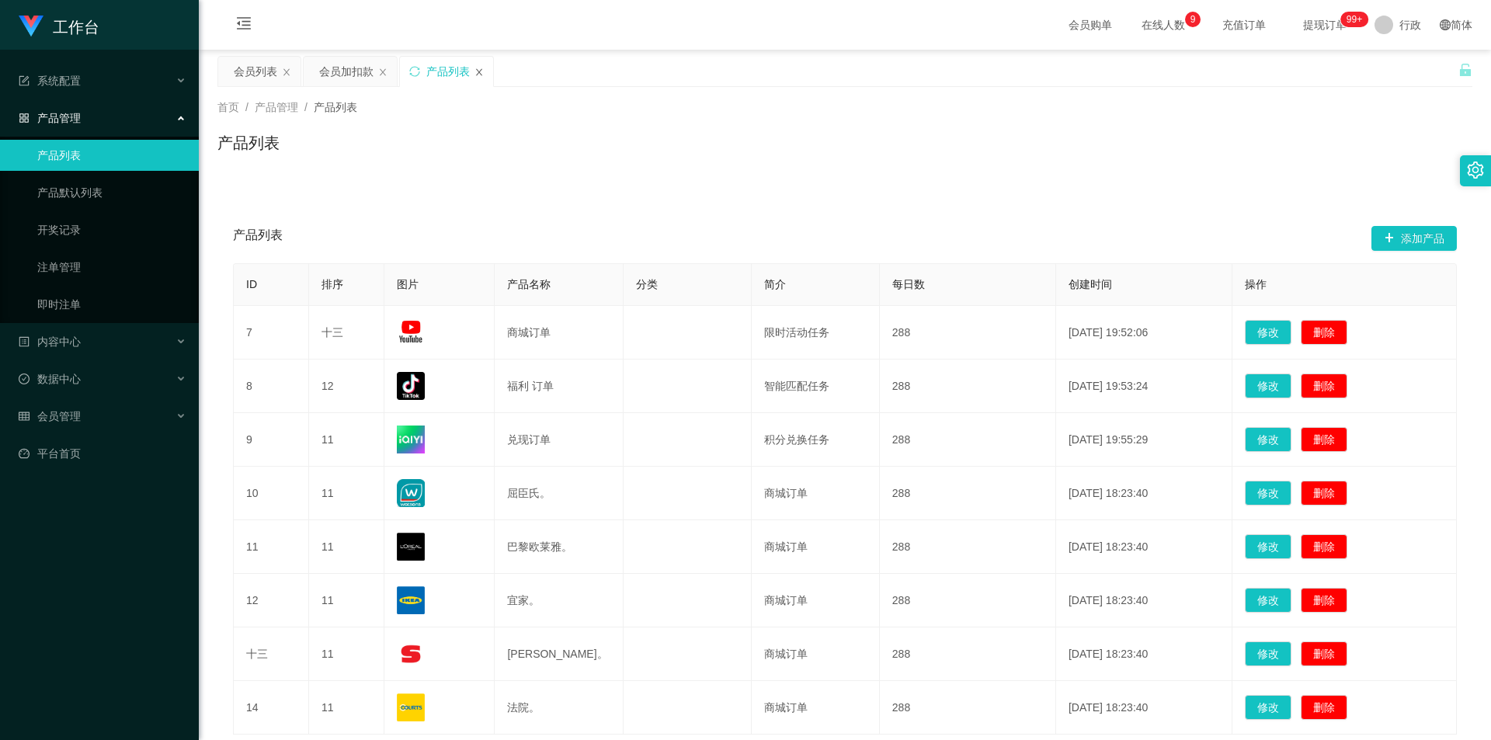
click at [477, 71] on icon "图标： 关闭" at bounding box center [478, 72] width 9 height 9
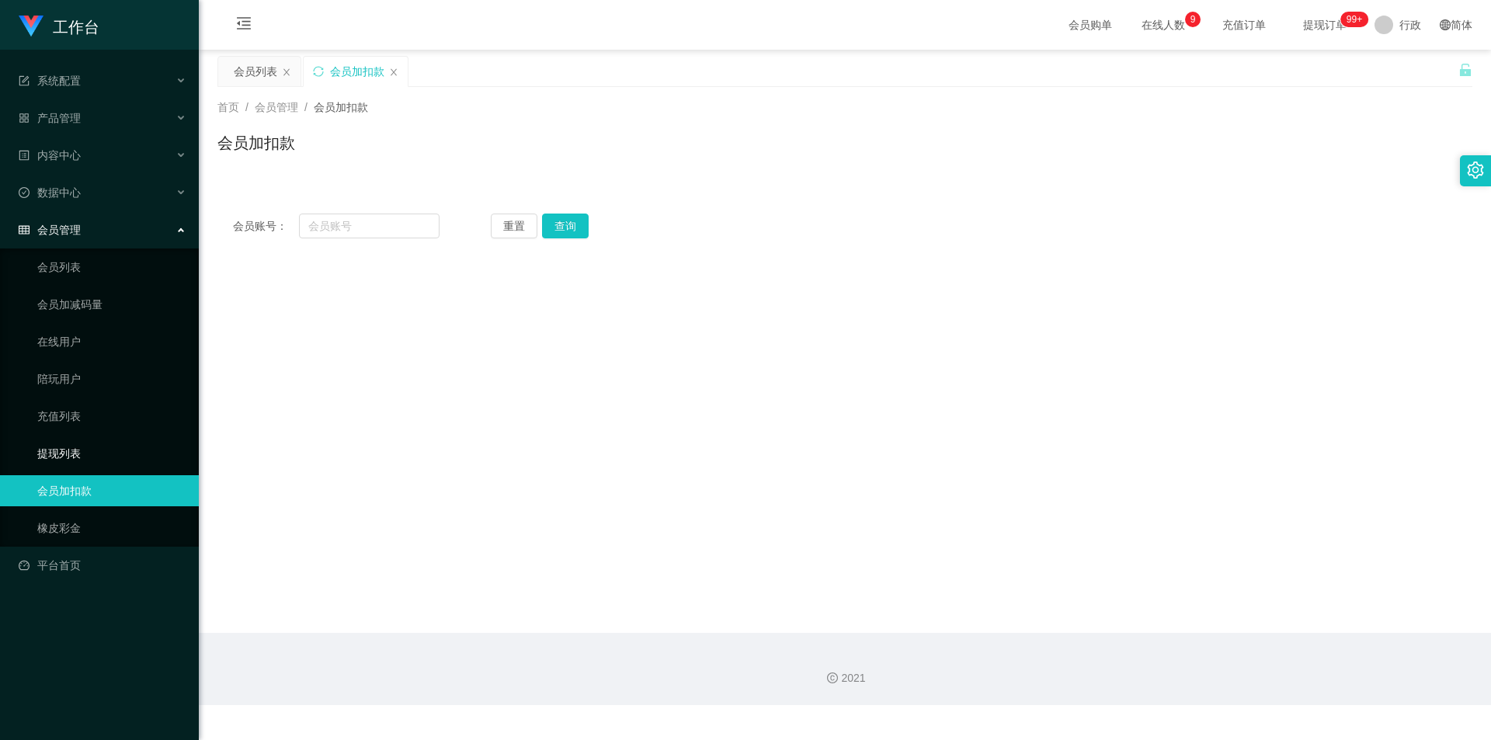
click at [61, 453] on link "提现列表" at bounding box center [111, 453] width 149 height 31
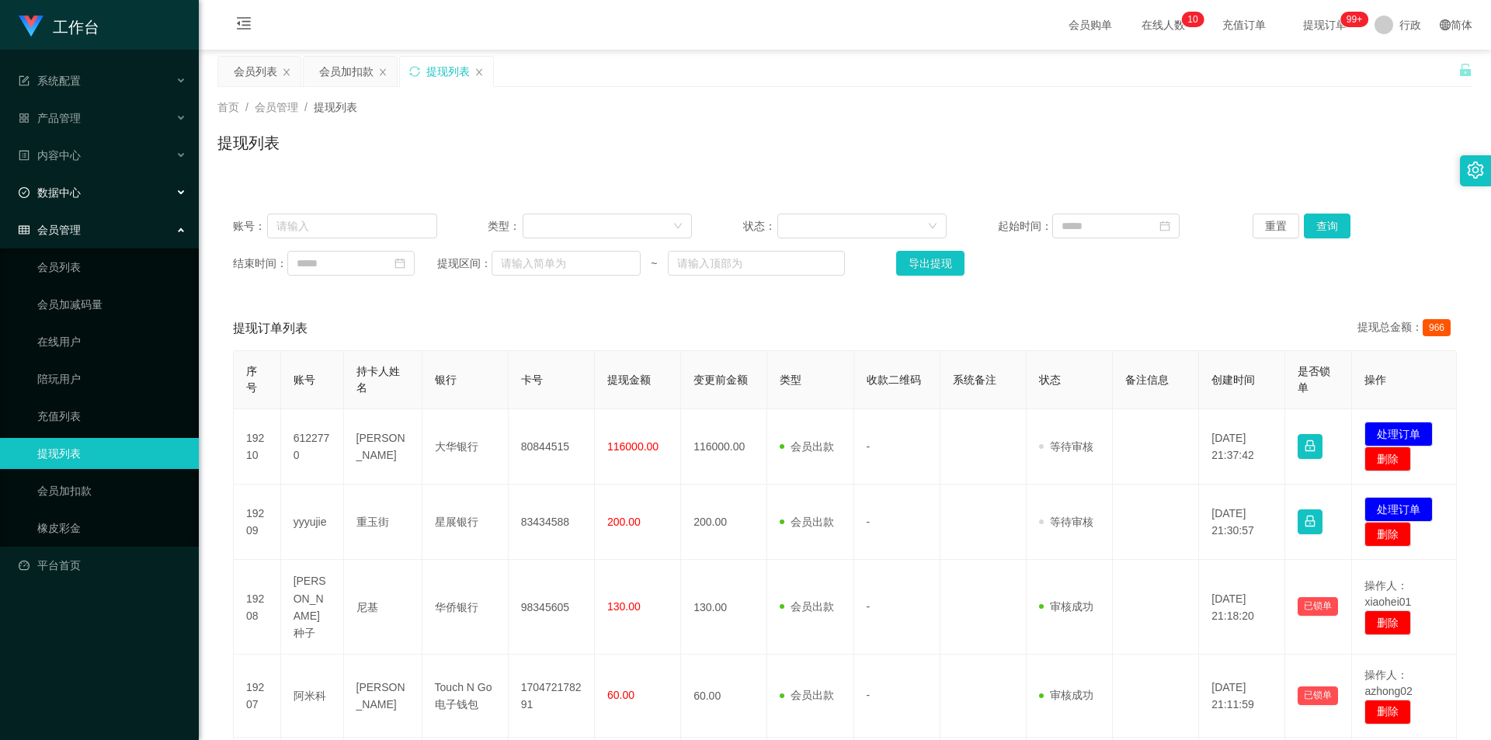
click at [127, 196] on div "数据中心" at bounding box center [99, 192] width 199 height 31
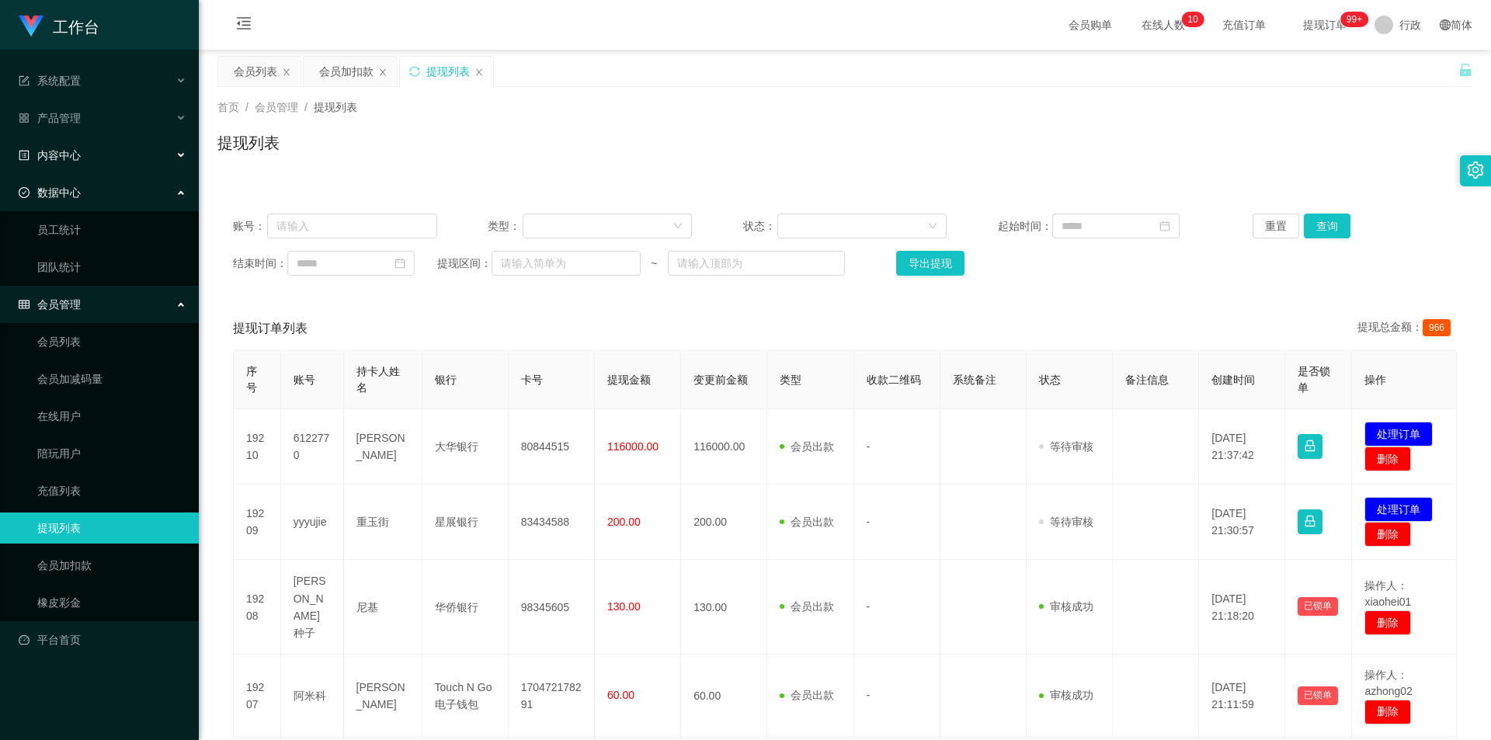
click at [127, 150] on div "内容中心" at bounding box center [99, 155] width 199 height 31
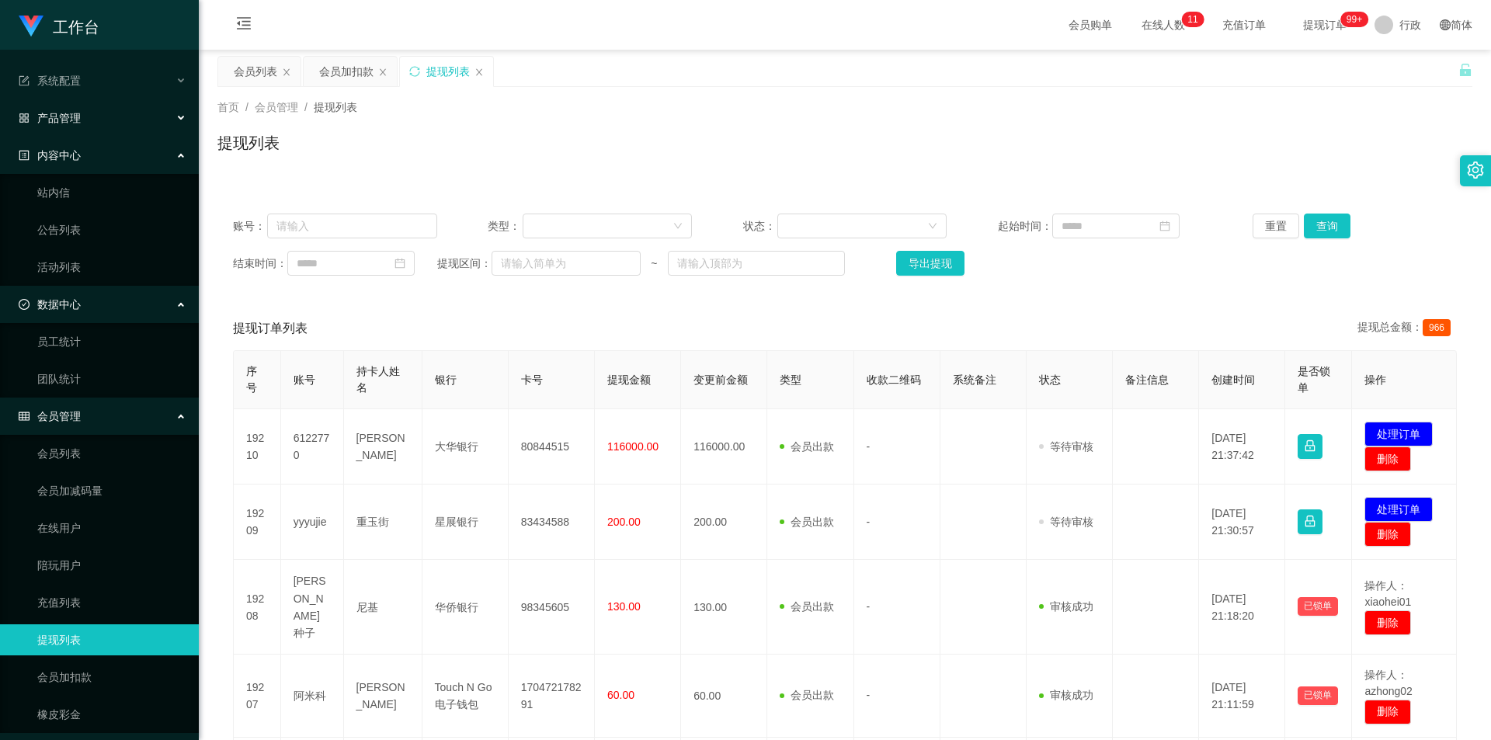
click at [130, 124] on div "产品管理" at bounding box center [99, 117] width 199 height 31
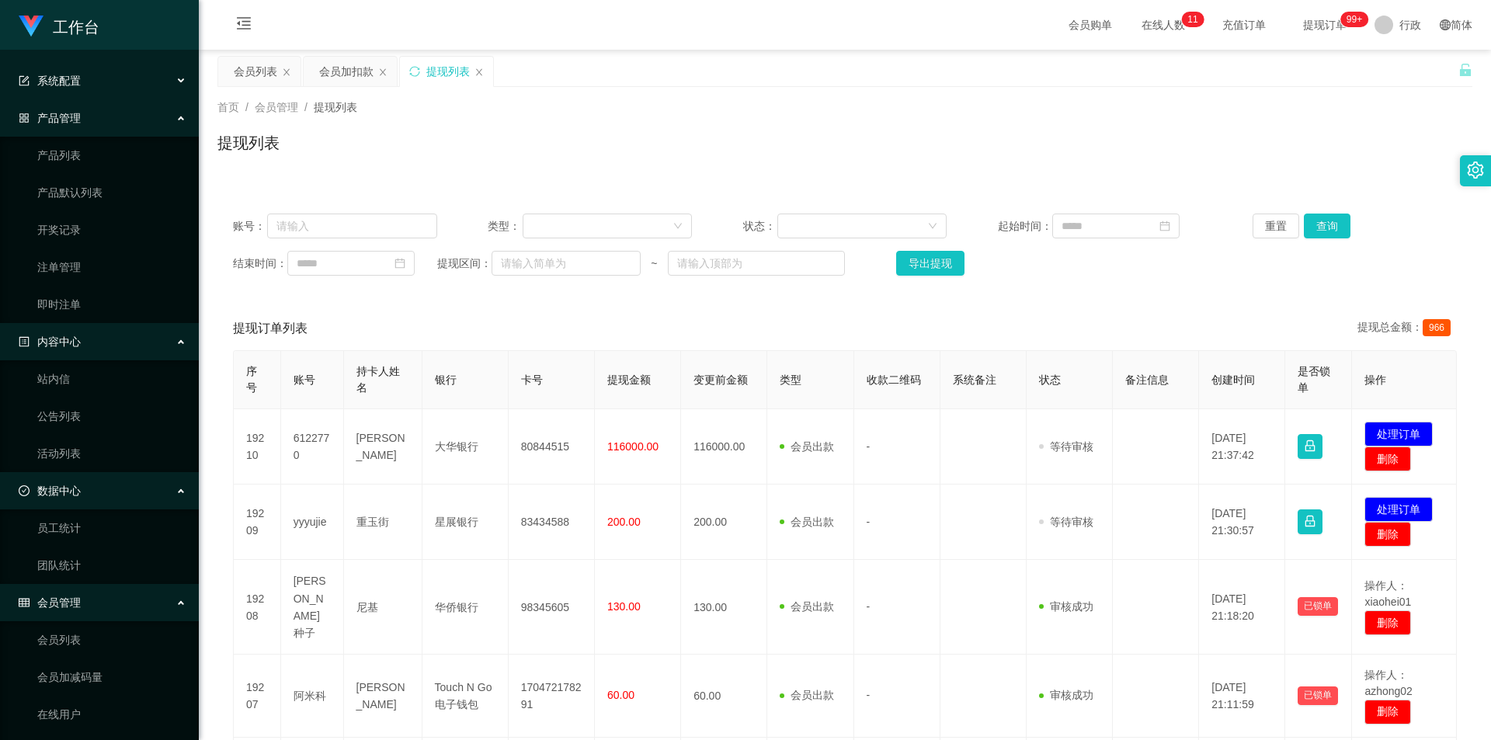
click at [123, 75] on div "系统配置" at bounding box center [99, 80] width 199 height 31
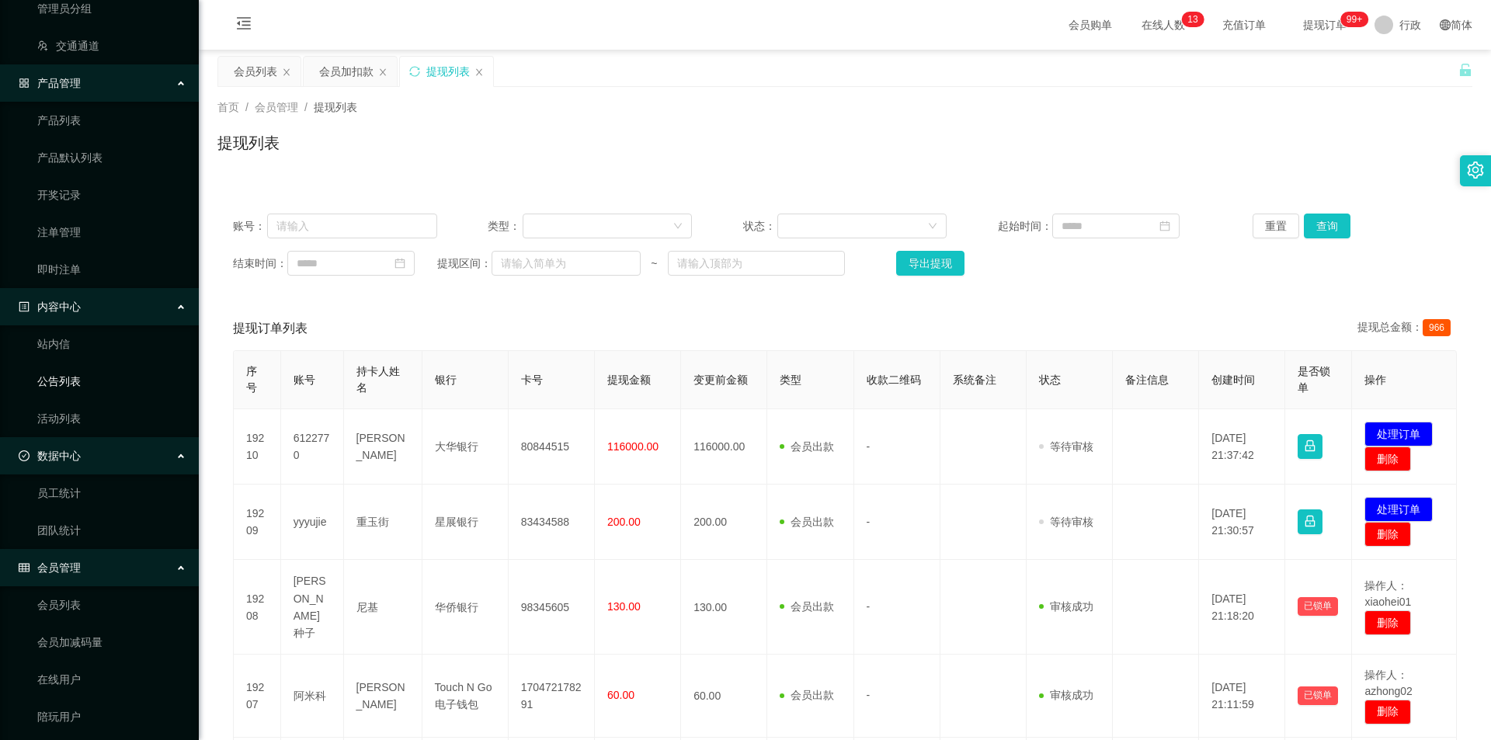
scroll to position [311, 0]
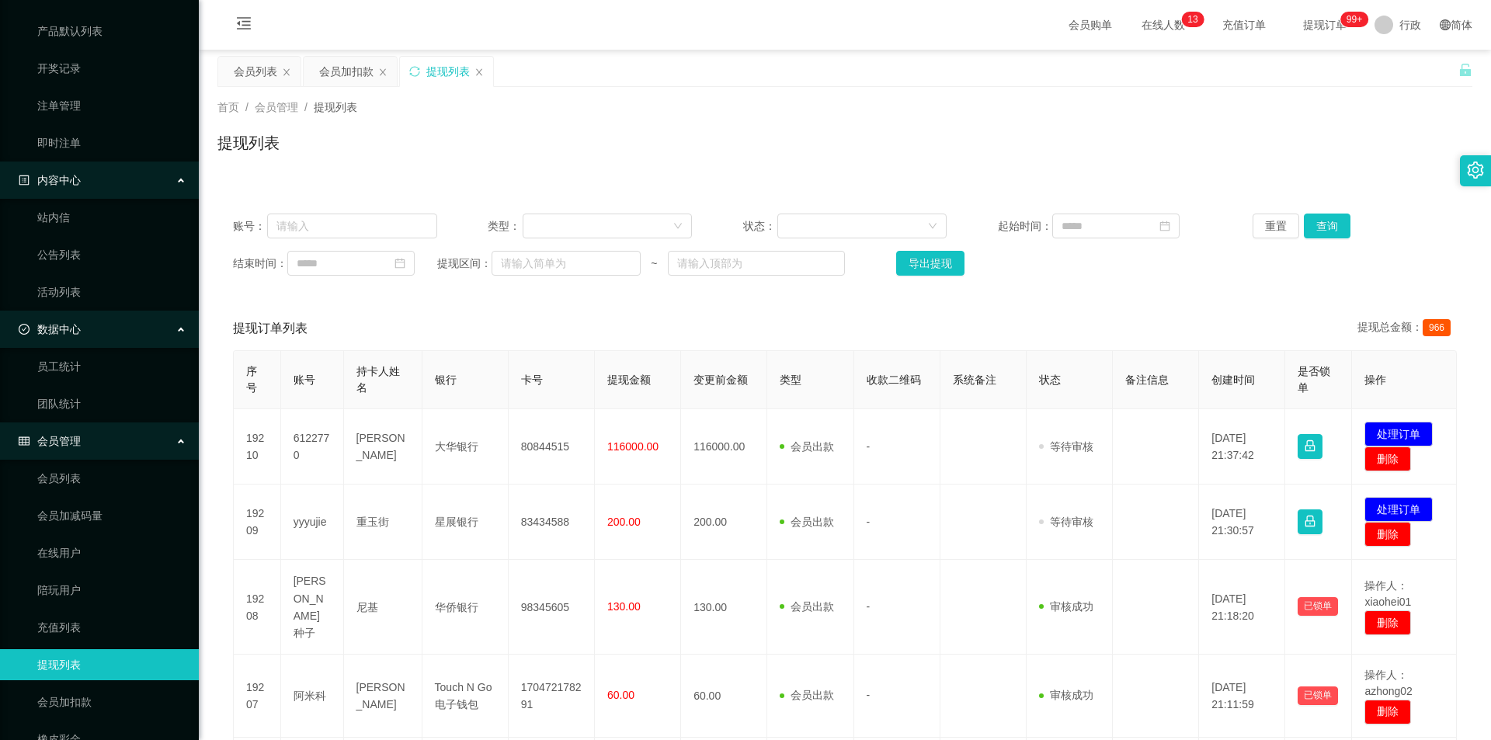
click at [618, 123] on div "首页 / 会员管理 / 提现列表 / 提现列表" at bounding box center [844, 133] width 1255 height 68
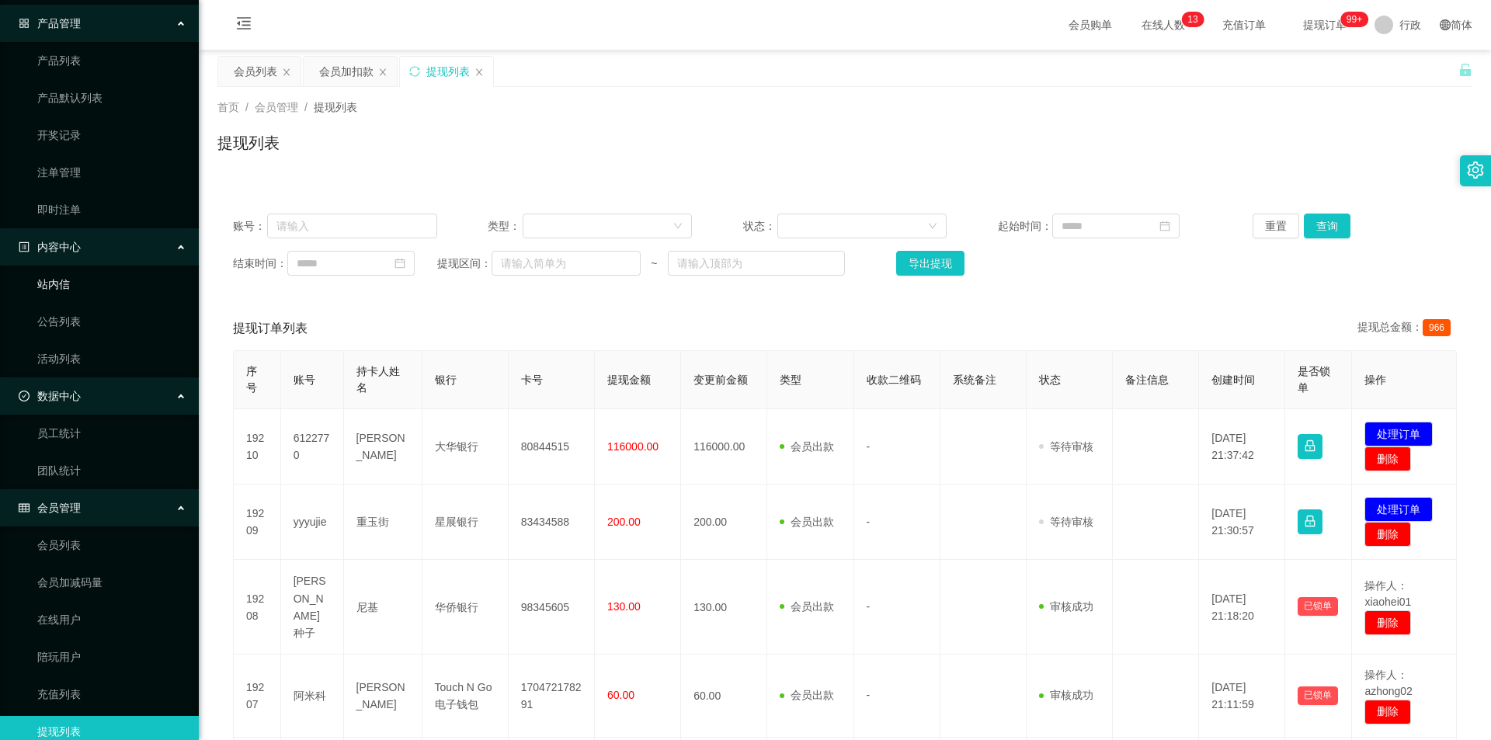
scroll to position [378, 0]
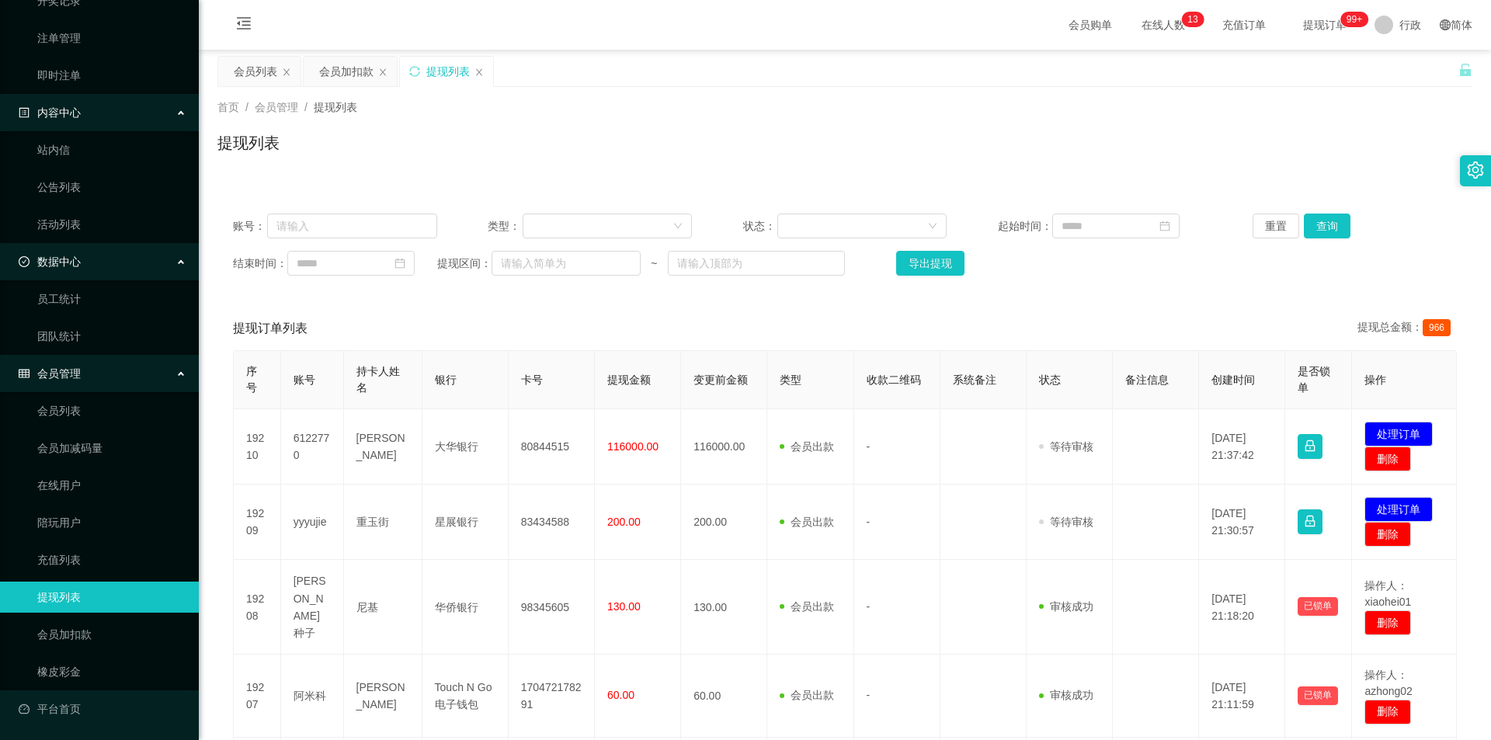
click at [618, 147] on div "提现列表" at bounding box center [844, 149] width 1255 height 36
